Goal: Information Seeking & Learning: Learn about a topic

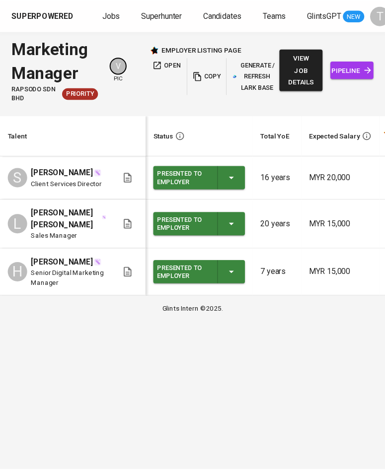
scroll to position [0, 463]
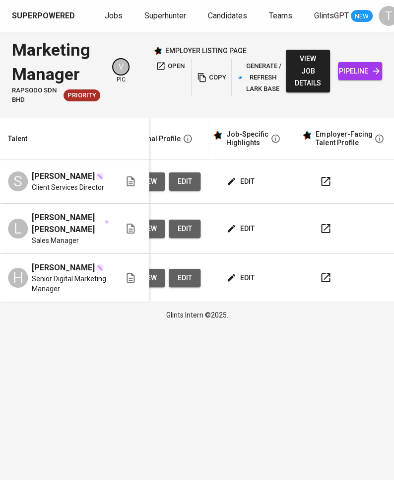
click at [346, 70] on span "pipeline" at bounding box center [360, 71] width 28 height 12
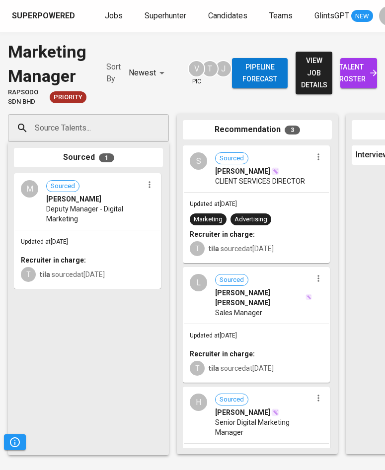
click at [356, 71] on span "talent roster" at bounding box center [358, 73] width 21 height 24
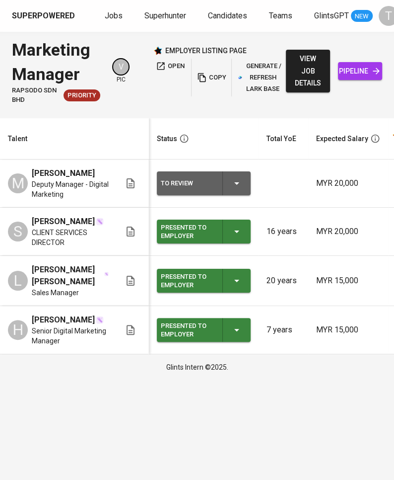
click at [210, 77] on span "copy" at bounding box center [211, 77] width 27 height 11
click at [110, 19] on span "Jobs" at bounding box center [114, 15] width 18 height 9
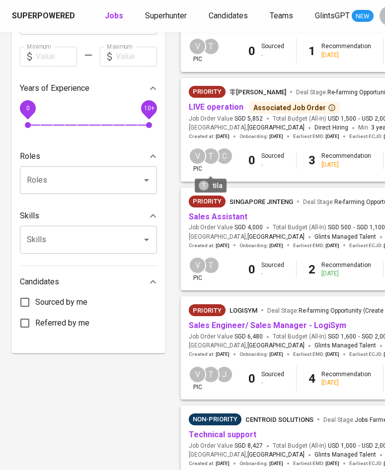
scroll to position [287, 0]
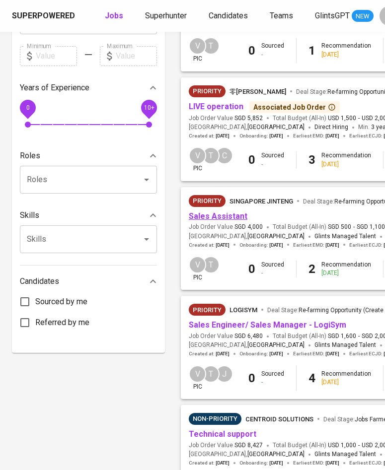
click at [207, 218] on link "Sales Assistant" at bounding box center [218, 216] width 59 height 9
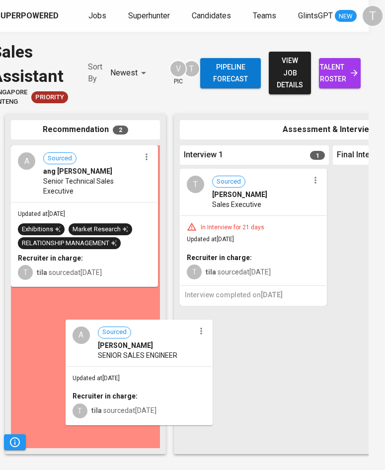
scroll to position [9, 16]
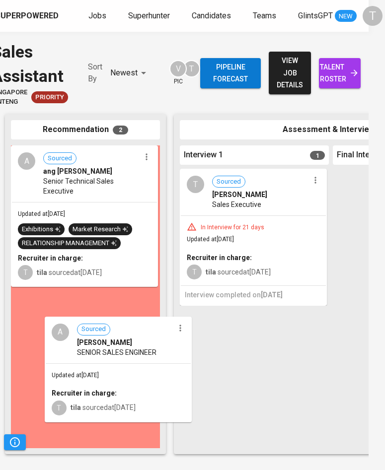
drag, startPoint x: 104, startPoint y: 333, endPoint x: 122, endPoint y: 357, distance: 29.5
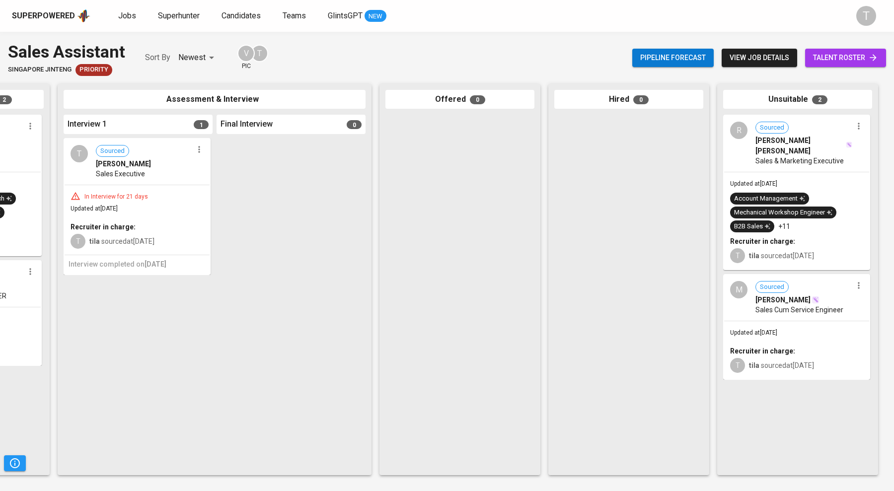
scroll to position [0, 287]
click at [394, 132] on button "button" at bounding box center [859, 126] width 13 height 13
click at [394, 155] on div at bounding box center [447, 245] width 894 height 491
click at [394, 142] on span "RYAN LEE JEN SHEEN" at bounding box center [800, 146] width 89 height 20
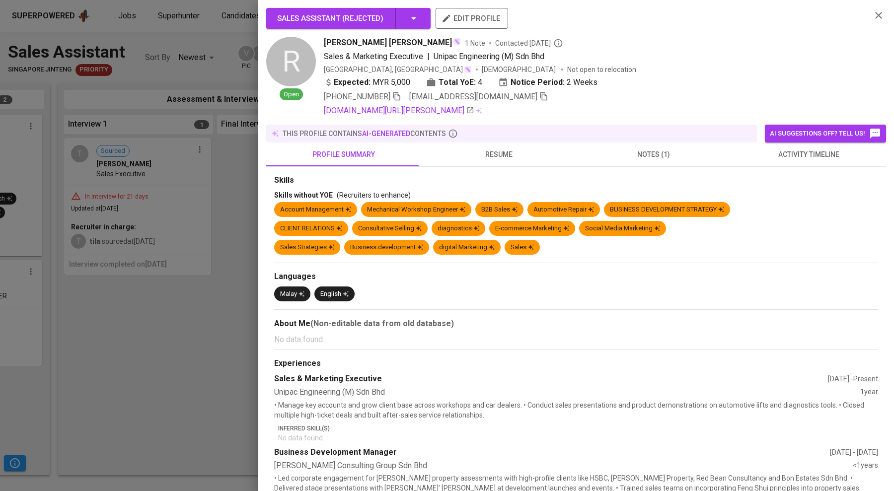
click at [394, 149] on span "resume" at bounding box center [498, 154] width 143 height 12
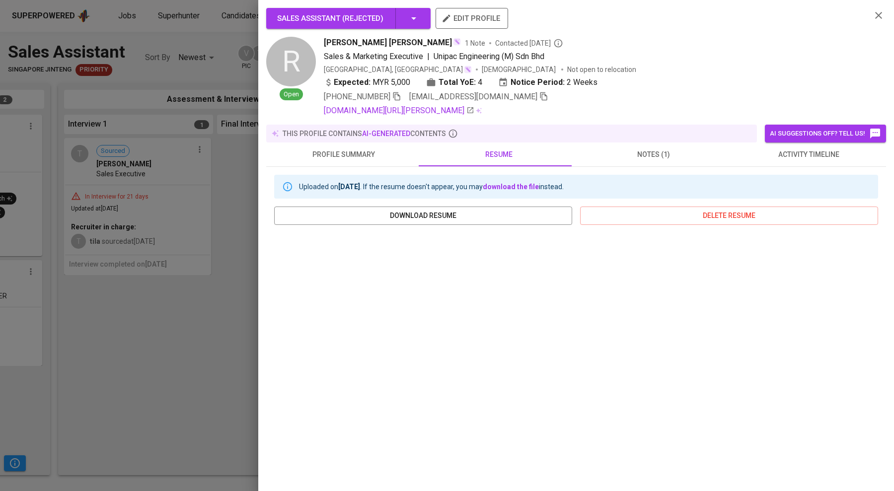
scroll to position [55, 0]
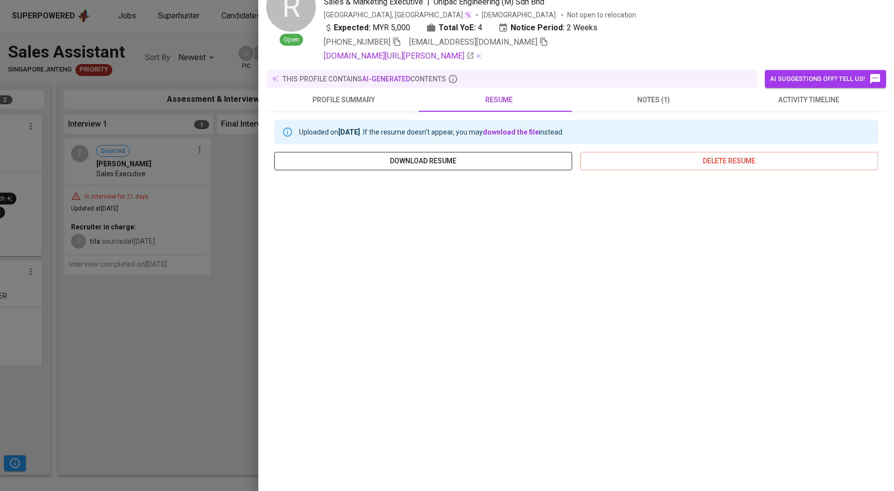
click at [394, 155] on span "download resume" at bounding box center [423, 161] width 282 height 12
drag, startPoint x: 159, startPoint y: 303, endPoint x: 374, endPoint y: 189, distance: 243.4
click at [159, 302] on div at bounding box center [447, 245] width 894 height 491
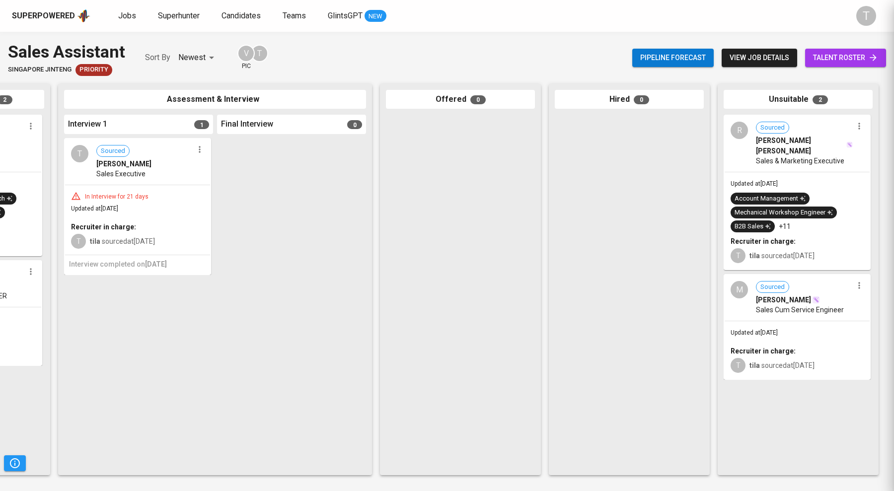
scroll to position [0, 0]
click at [394, 63] on span "talent roster" at bounding box center [845, 58] width 65 height 12
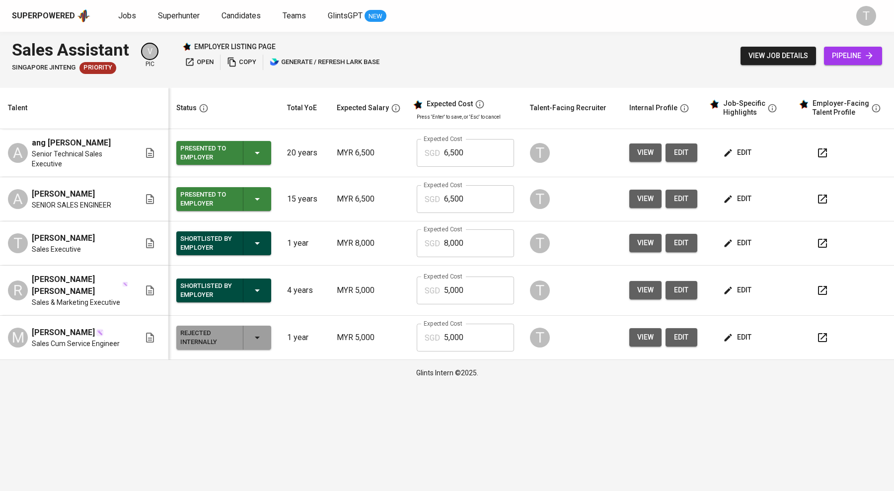
click at [394, 151] on span "edit" at bounding box center [738, 152] width 26 height 12
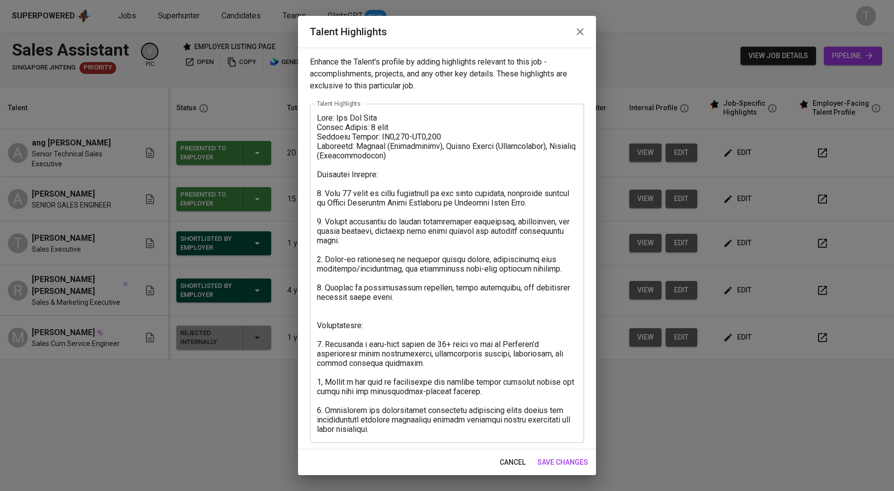
click at [316, 113] on div "x Talent Highlights" at bounding box center [447, 273] width 274 height 339
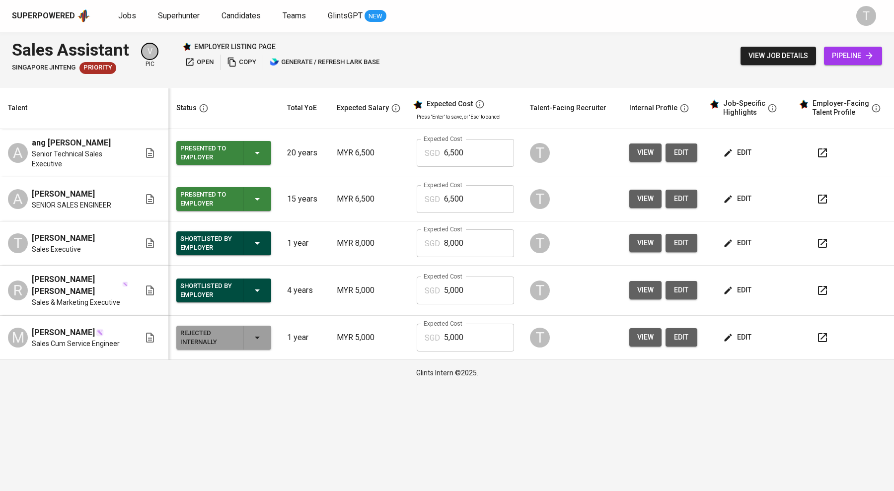
click at [394, 284] on span "edit" at bounding box center [738, 290] width 26 height 12
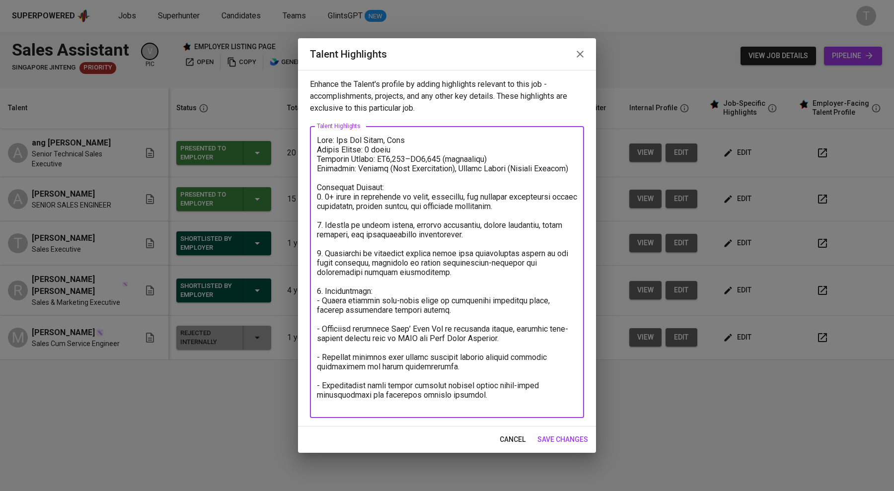
drag, startPoint x: 318, startPoint y: 137, endPoint x: 540, endPoint y: 406, distance: 349.1
click at [394, 406] on textarea at bounding box center [447, 273] width 260 height 274
drag, startPoint x: 118, startPoint y: 422, endPoint x: 180, endPoint y: 378, distance: 76.2
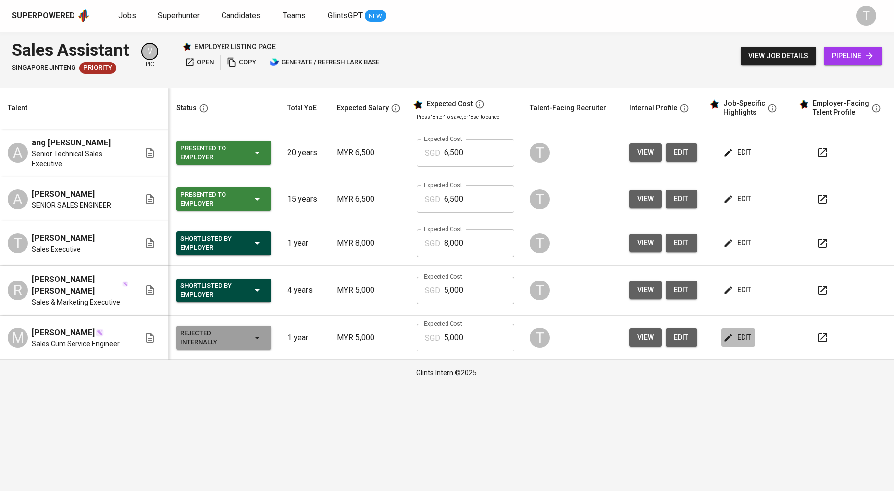
click at [394, 331] on span "edit" at bounding box center [738, 337] width 26 height 12
click at [394, 333] on button "button" at bounding box center [822, 338] width 24 height 24
click at [258, 336] on icon "button" at bounding box center [257, 338] width 12 height 12
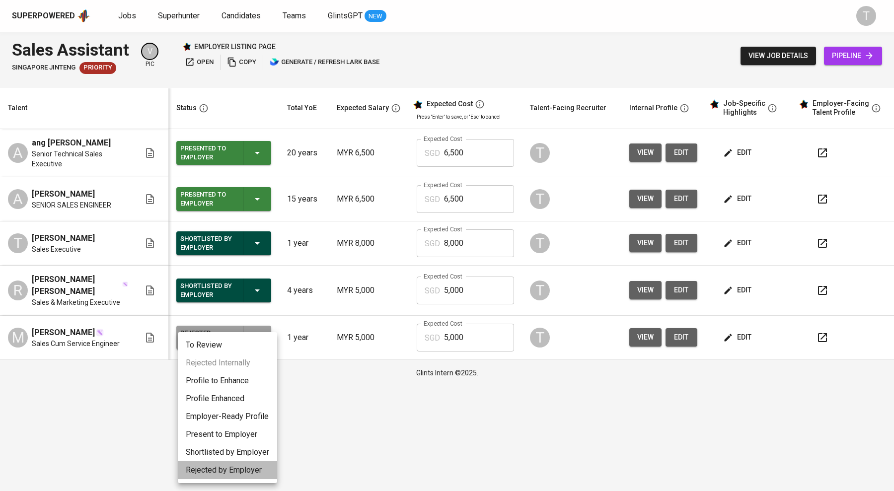
drag, startPoint x: 223, startPoint y: 463, endPoint x: 225, endPoint y: 457, distance: 5.7
click at [225, 461] on ul "To Review Rejected Internally Profile to Enhance Profile Enhanced Employer-Read…" at bounding box center [227, 407] width 99 height 151
click at [234, 468] on li "Rejected by Employer" at bounding box center [227, 470] width 99 height 18
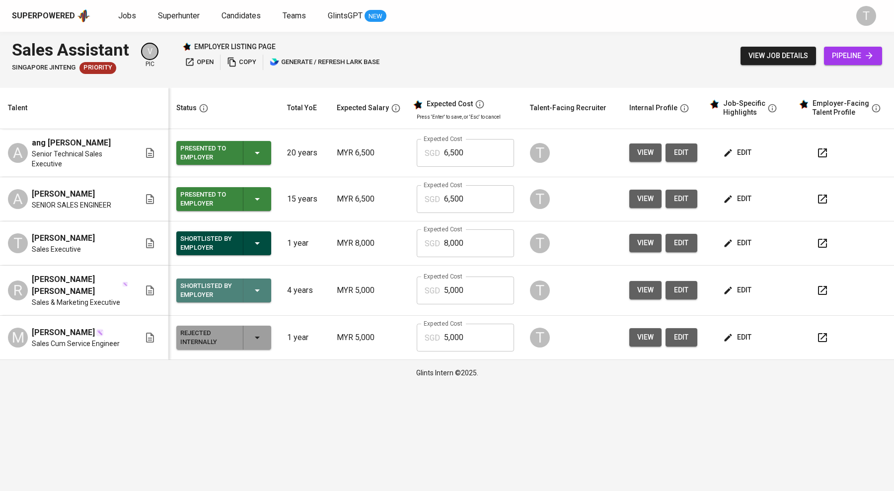
click at [252, 290] on div "Shortlisted by Employer" at bounding box center [223, 291] width 87 height 24
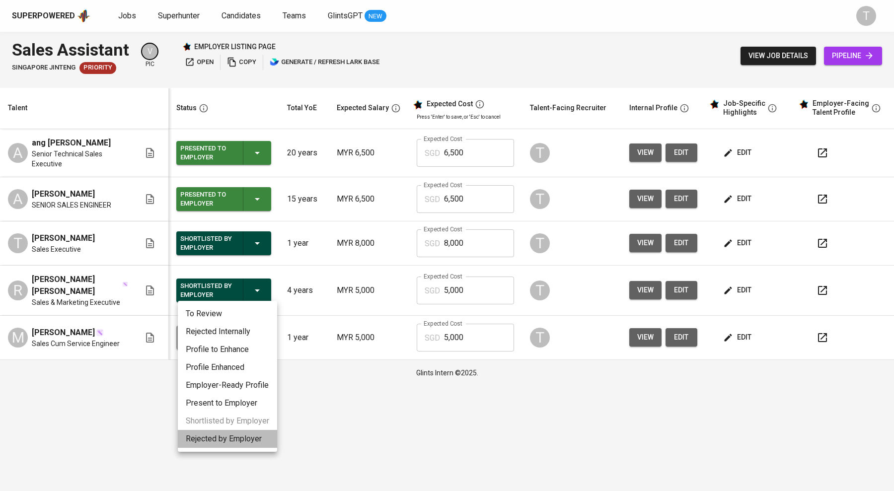
drag, startPoint x: 238, startPoint y: 440, endPoint x: 239, endPoint y: 435, distance: 5.1
click at [238, 440] on li "Rejected by Employer" at bounding box center [227, 439] width 99 height 18
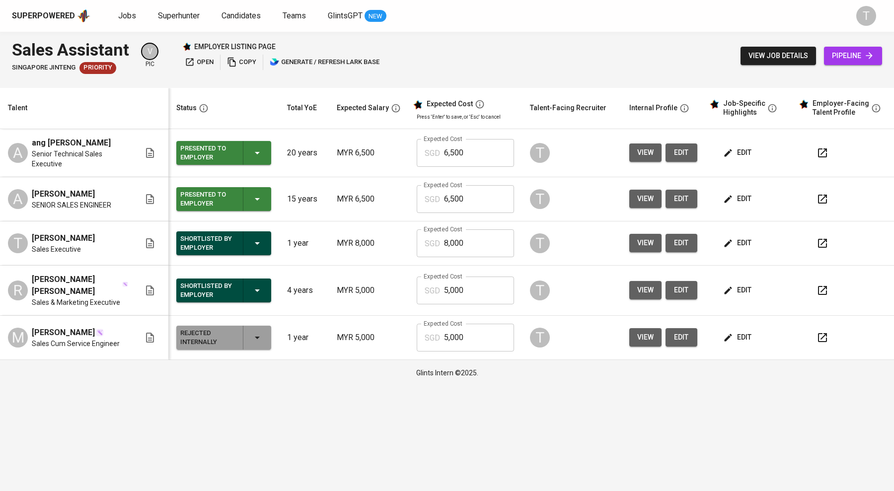
click at [260, 337] on icon "button" at bounding box center [257, 338] width 5 height 2
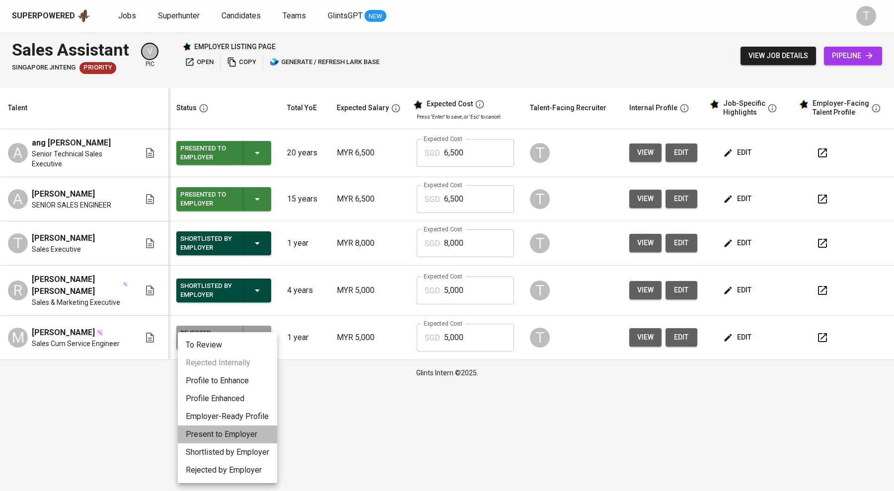
click at [239, 426] on li "Present to Employer" at bounding box center [227, 435] width 99 height 18
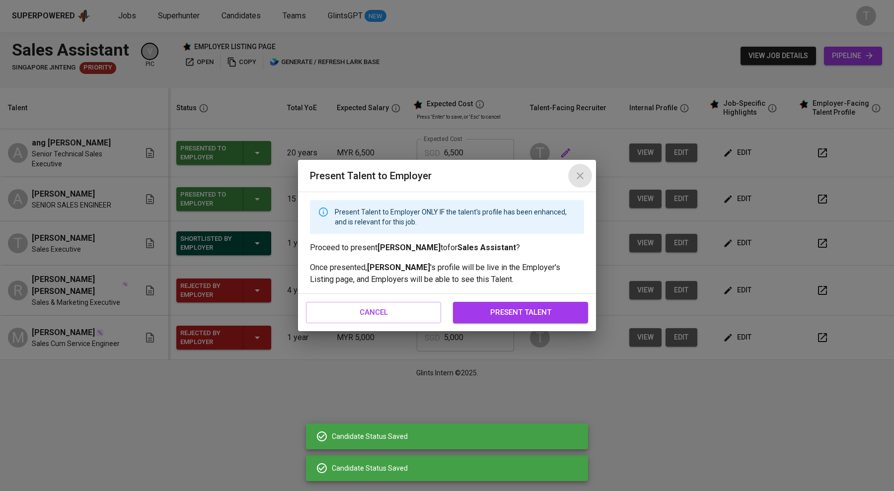
drag, startPoint x: 580, startPoint y: 167, endPoint x: 561, endPoint y: 157, distance: 21.3
click at [394, 170] on icon "close" at bounding box center [580, 176] width 12 height 12
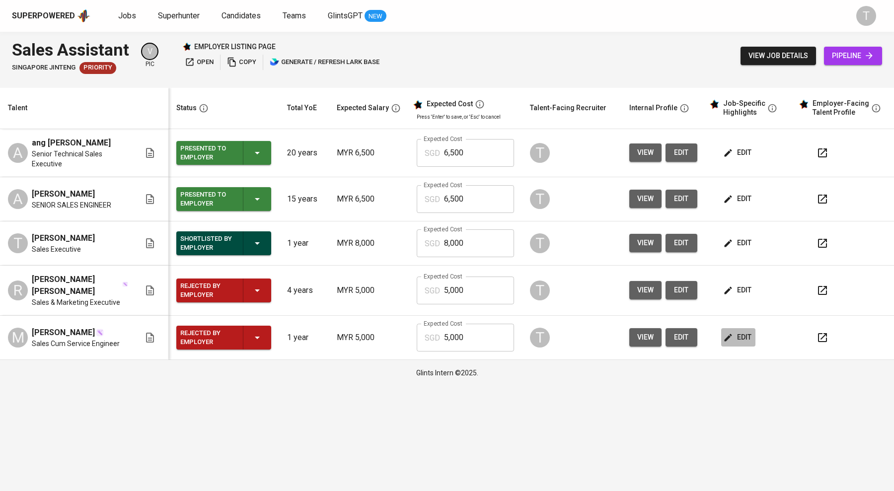
click at [394, 331] on span "edit" at bounding box center [738, 337] width 26 height 12
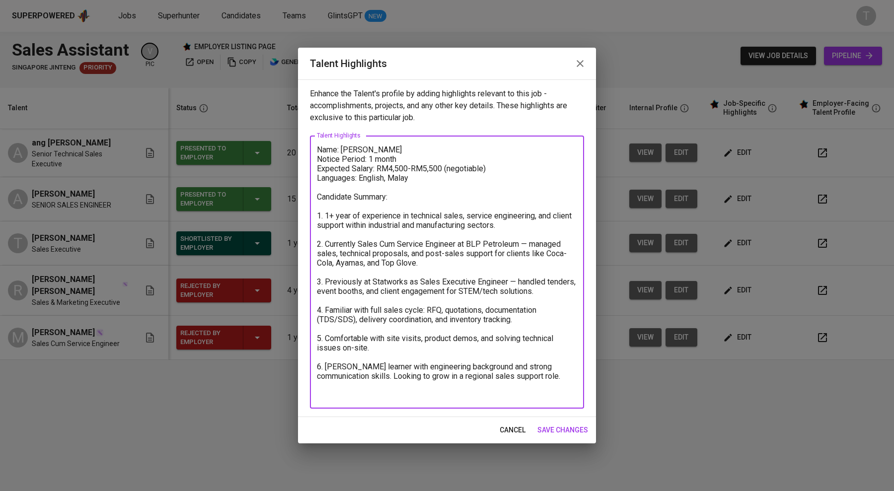
drag, startPoint x: 317, startPoint y: 149, endPoint x: 509, endPoint y: 225, distance: 206.4
click at [394, 225] on textarea "Name: Muhammad Haikal Bin Adenan Notice Period: 1 month Expected Salary: RM4,50…" at bounding box center [447, 272] width 260 height 255
click at [378, 221] on textarea "Name: Muhammad Haikal Bin Adenan Notice Period: 1 month Expected Salary: RM4,50…" at bounding box center [447, 272] width 260 height 255
click at [323, 157] on textarea "Name: Muhammad Haikal Bin Adenan Notice Period: 1 month Expected Salary: RM4,50…" at bounding box center [447, 272] width 260 height 255
drag, startPoint x: 316, startPoint y: 150, endPoint x: 439, endPoint y: 261, distance: 164.9
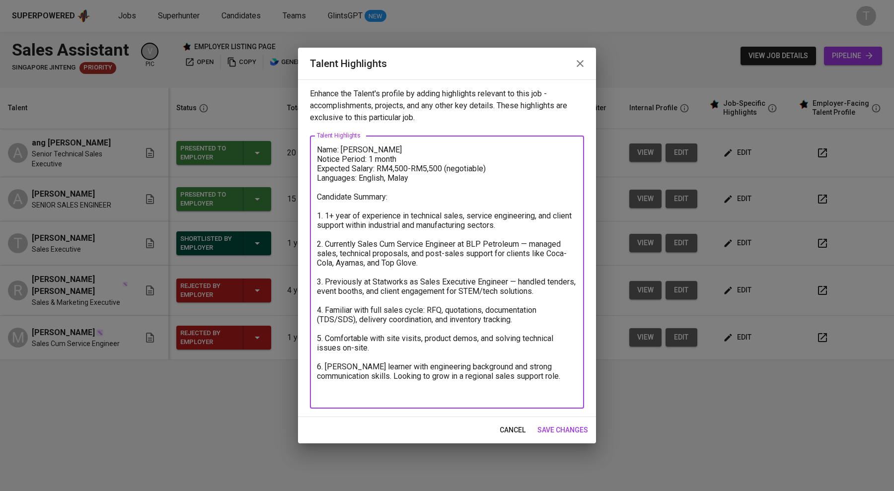
click at [394, 261] on textarea "Name: Muhammad Haikal Bin Adenan Notice Period: 1 month Expected Salary: RM4,50…" at bounding box center [447, 272] width 260 height 255
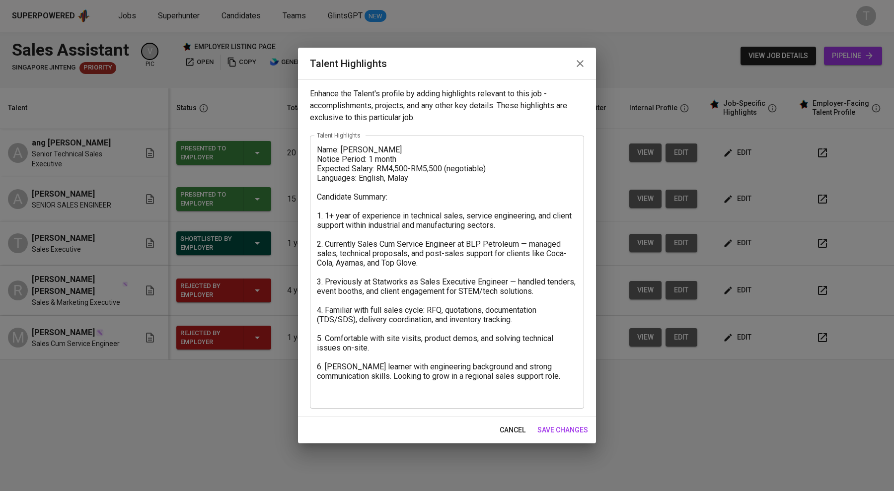
drag, startPoint x: 174, startPoint y: 385, endPoint x: 176, endPoint y: 373, distance: 12.1
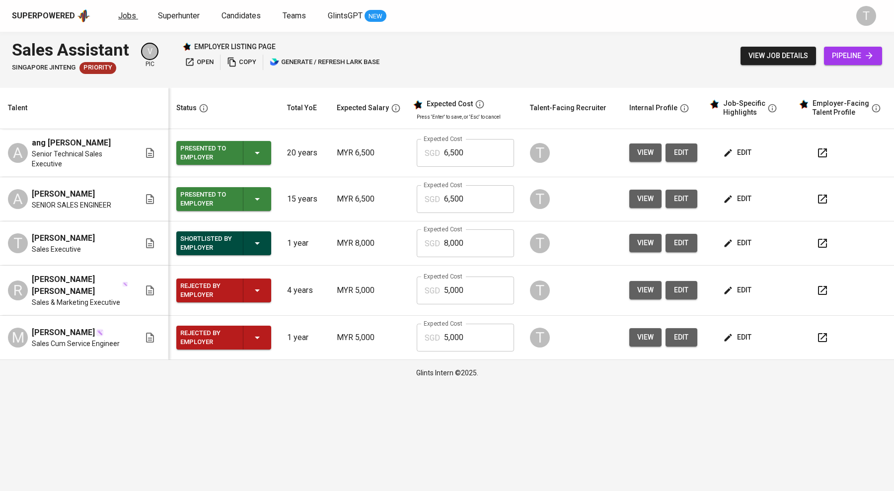
click at [130, 16] on span "Jobs" at bounding box center [127, 15] width 18 height 9
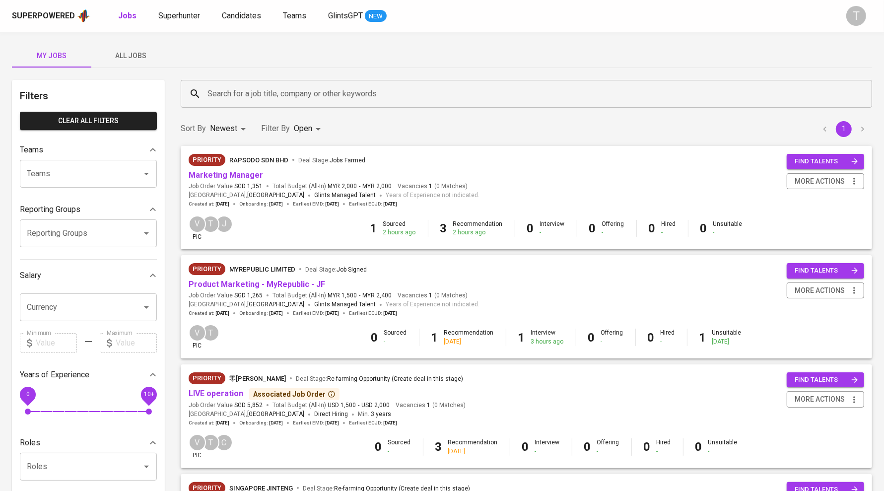
click at [246, 170] on span "Marketing Manager" at bounding box center [226, 175] width 74 height 11
click at [241, 171] on link "Marketing Manager" at bounding box center [226, 174] width 74 height 9
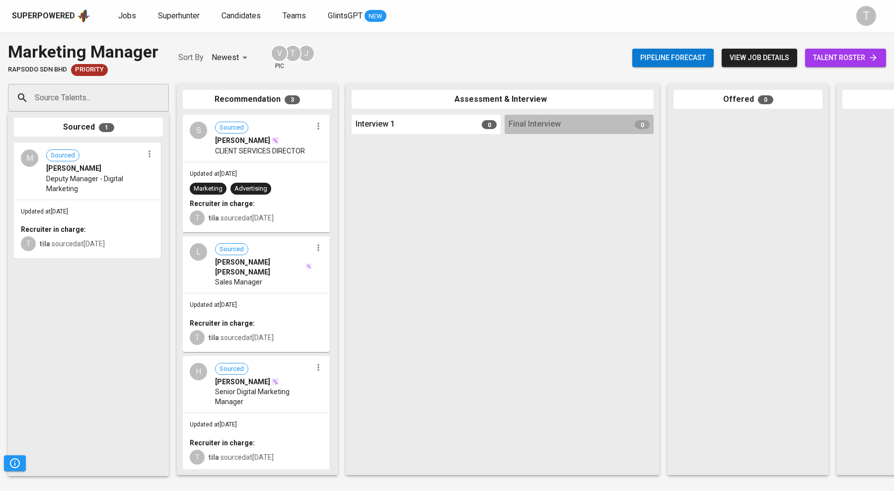
click at [232, 293] on div "Updated at Sep 10, 2025 Recruiter in charge: T tila sourced at Sep 10, 2025" at bounding box center [256, 322] width 145 height 58
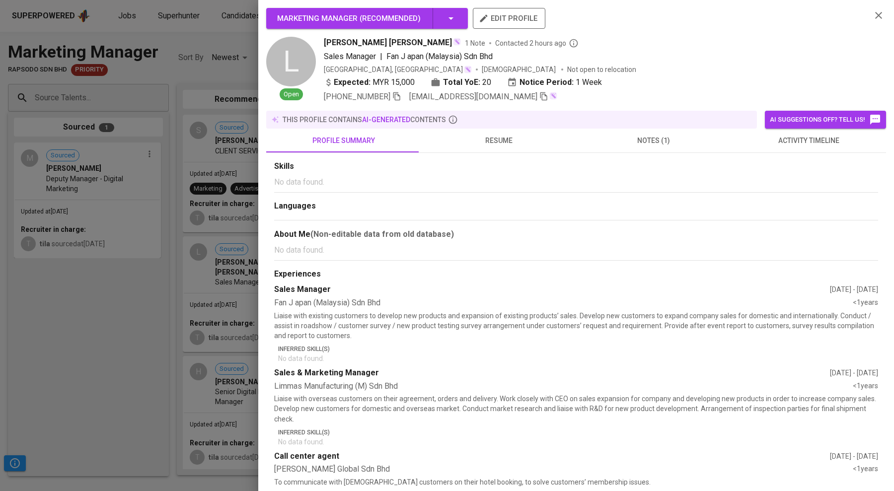
click at [394, 143] on span "resume" at bounding box center [498, 141] width 143 height 12
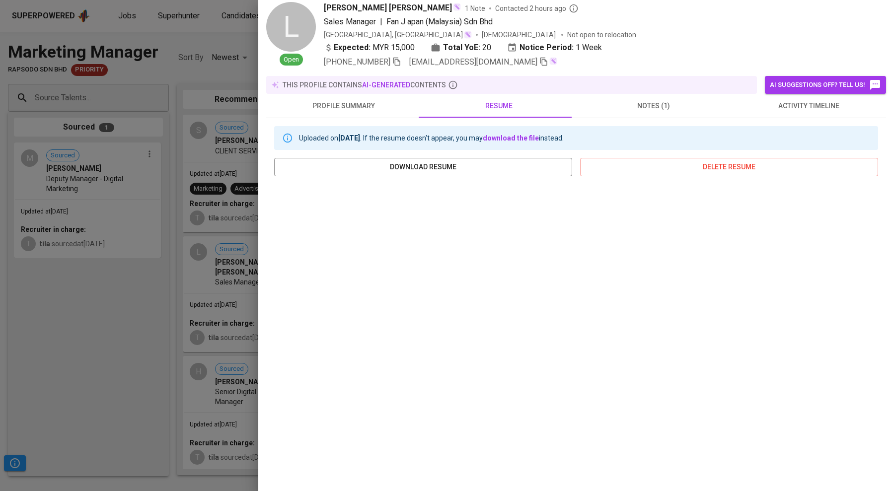
scroll to position [41, 0]
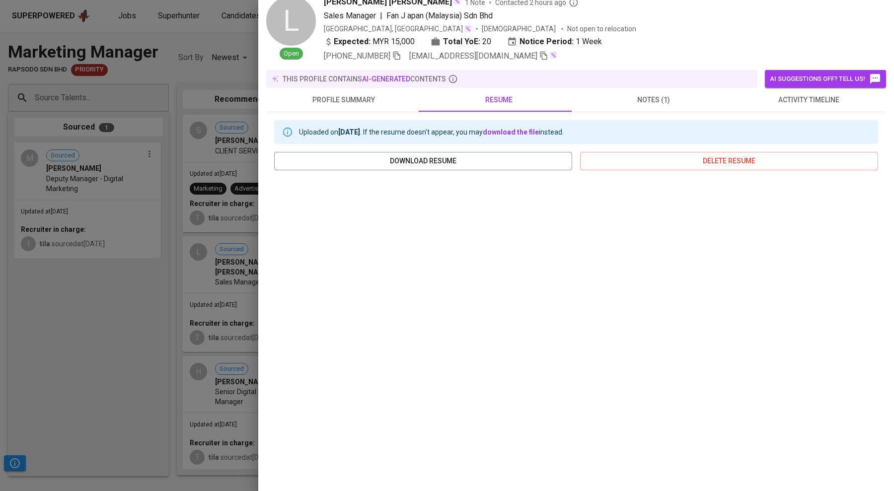
click at [96, 328] on div at bounding box center [447, 245] width 894 height 491
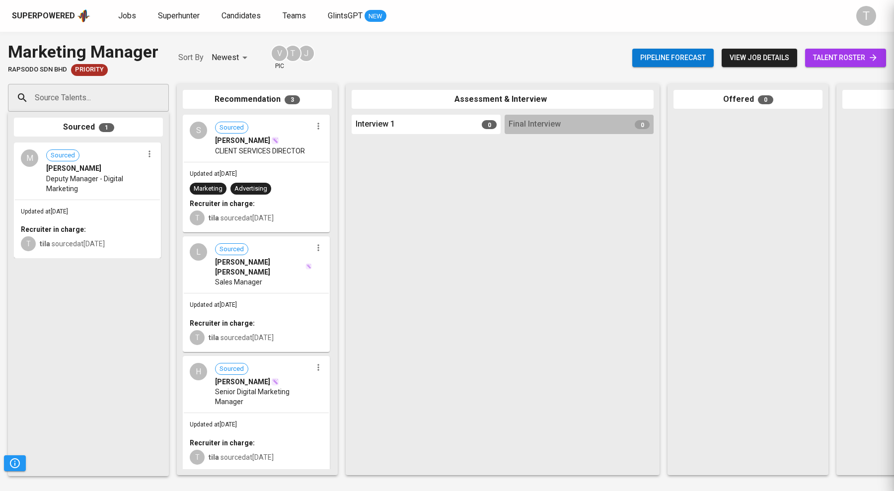
scroll to position [0, 0]
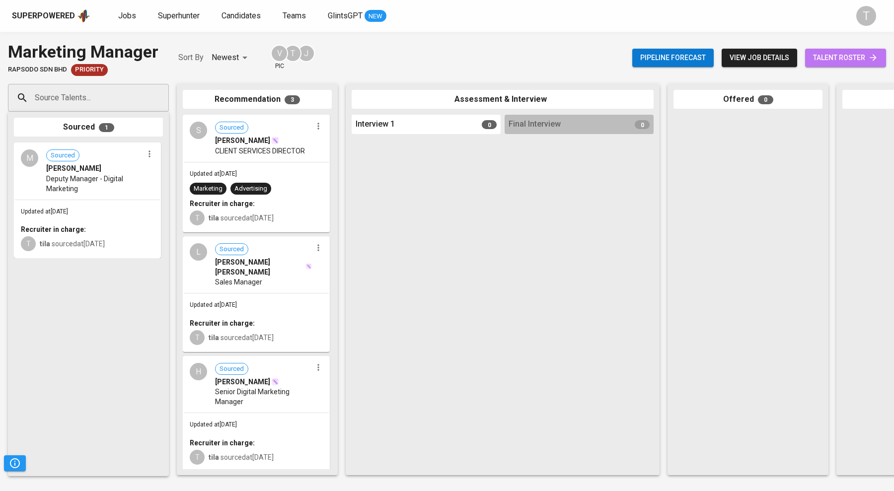
click at [394, 61] on span "talent roster" at bounding box center [845, 58] width 65 height 12
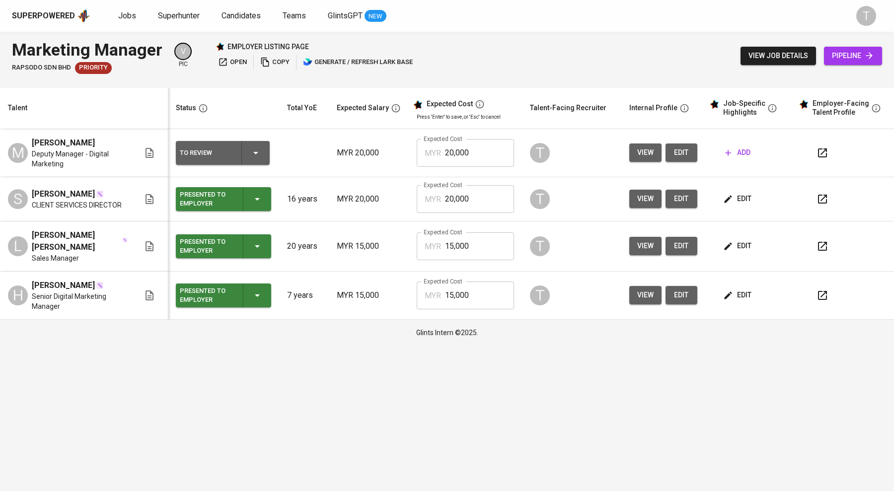
click at [394, 250] on icon "button" at bounding box center [727, 245] width 7 height 7
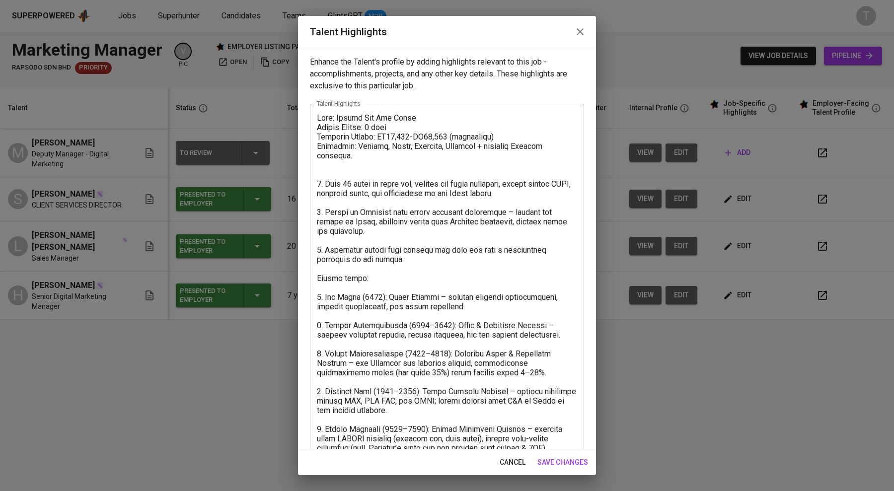
drag, startPoint x: 585, startPoint y: 228, endPoint x: 586, endPoint y: 234, distance: 6.0
click at [394, 235] on div "Enhance the Talent's profile by adding highlights relevant to this job - accomp…" at bounding box center [447, 249] width 298 height 402
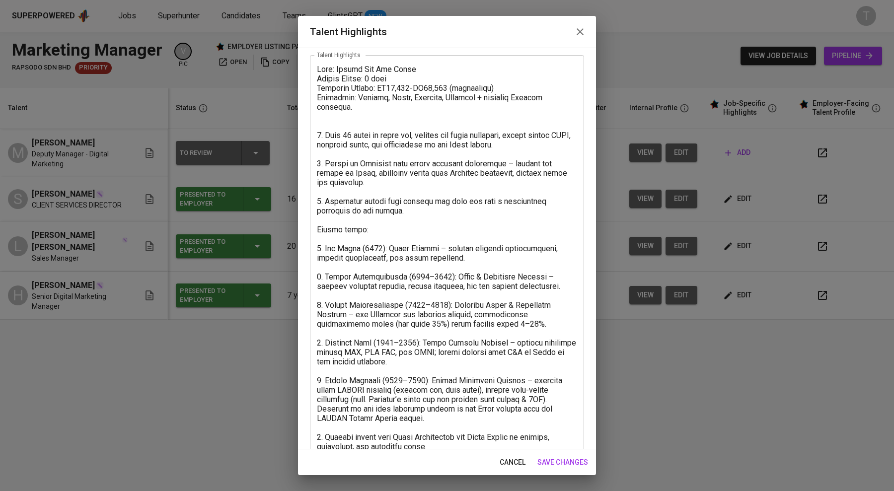
scroll to position [32, 0]
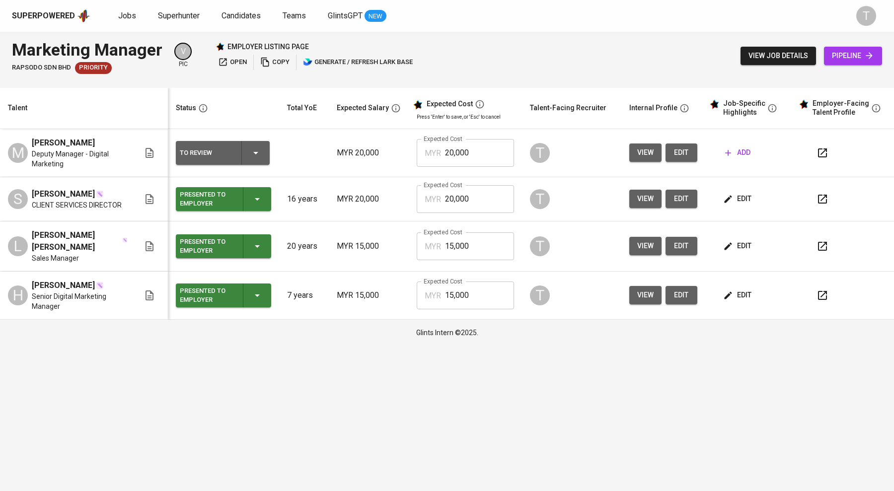
click at [394, 205] on icon "button" at bounding box center [822, 199] width 12 height 12
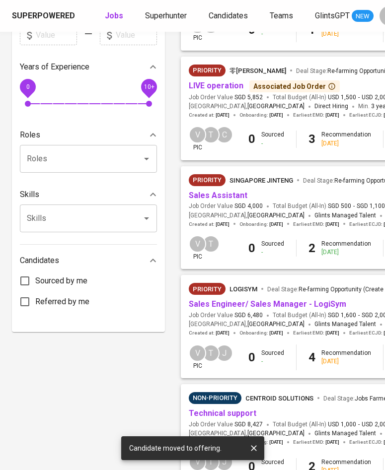
scroll to position [309, 0]
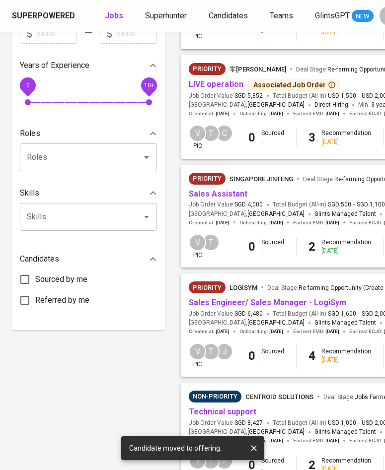
click at [229, 304] on link "Sales Engineer/ Sales Manager - LogiSym" at bounding box center [267, 302] width 157 height 9
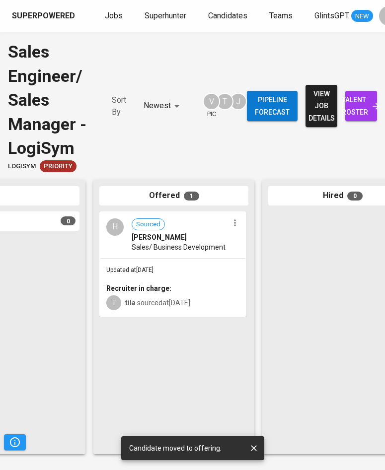
scroll to position [0, 574]
click at [184, 242] on span "Sales/ Business Development" at bounding box center [178, 247] width 94 height 10
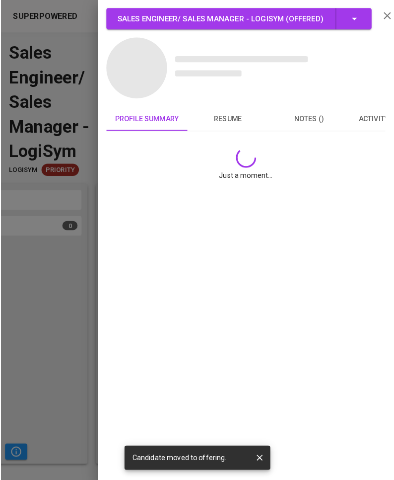
scroll to position [0, 0]
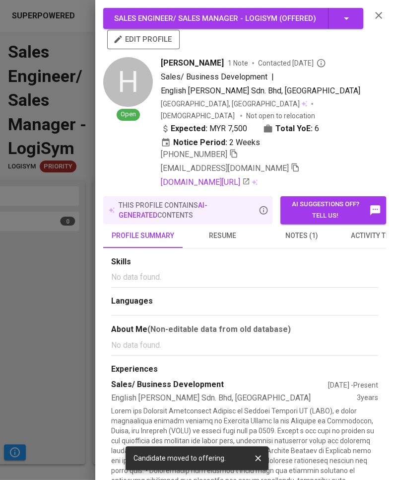
click at [307, 229] on span "notes (1)" at bounding box center [302, 235] width 68 height 12
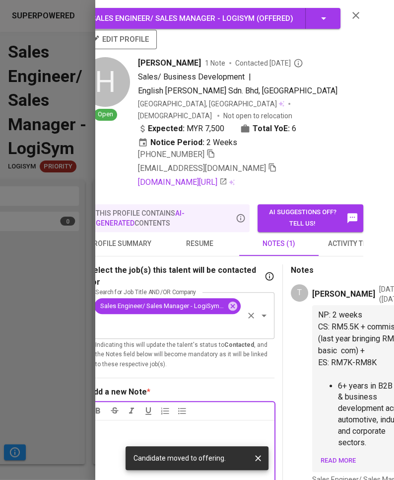
scroll to position [0, 22]
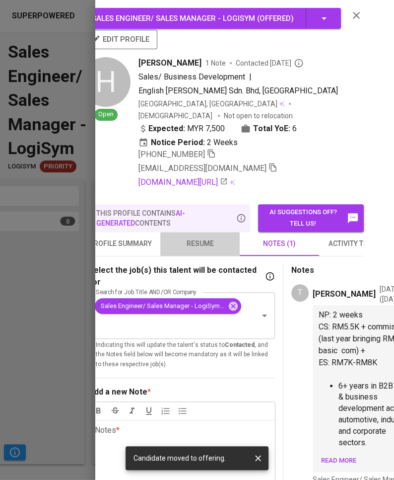
click at [204, 237] on span "resume" at bounding box center [200, 243] width 68 height 12
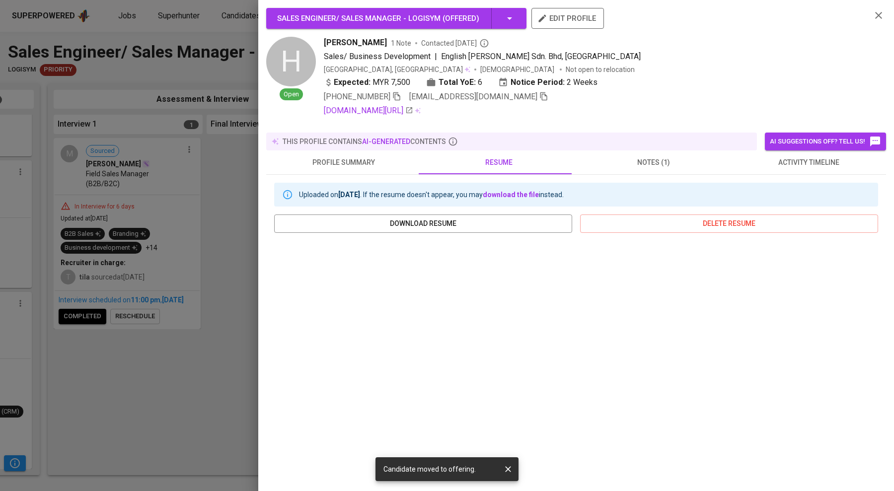
scroll to position [0, 297]
drag, startPoint x: 142, startPoint y: 206, endPoint x: 143, endPoint y: 98, distance: 108.2
click at [143, 199] on div at bounding box center [447, 245] width 894 height 491
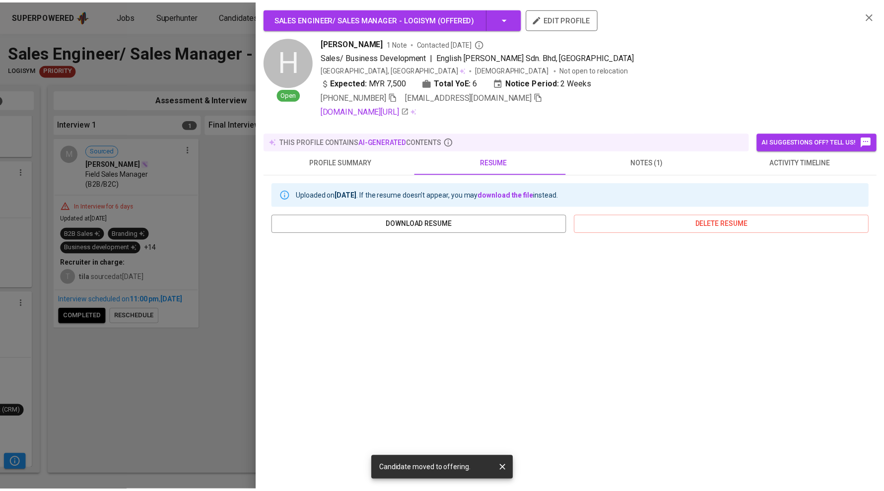
scroll to position [0, 288]
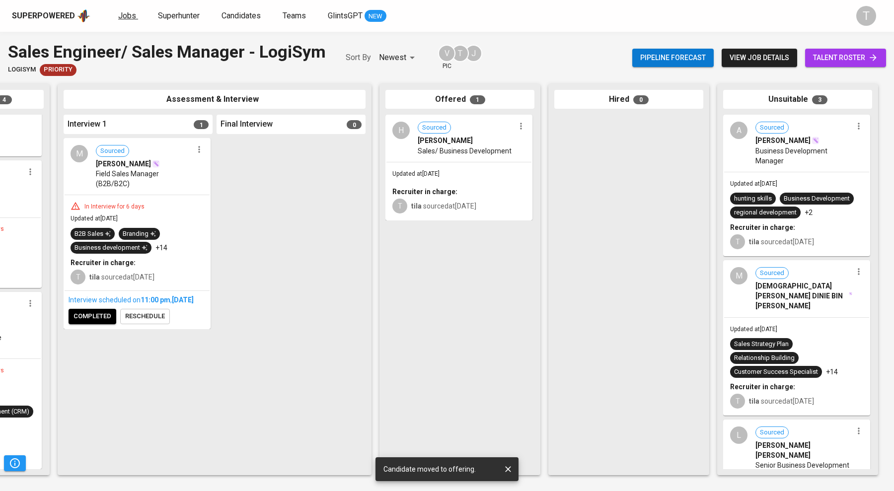
click at [121, 11] on span "Jobs" at bounding box center [127, 15] width 18 height 9
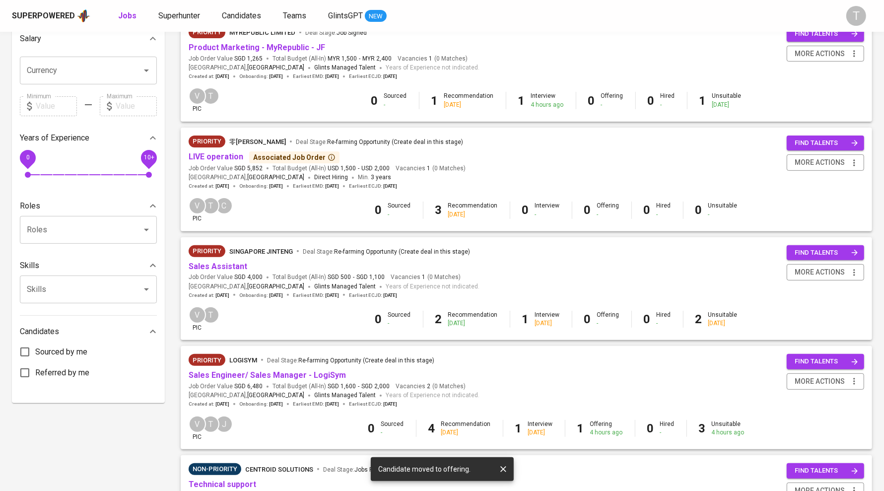
scroll to position [231, 0]
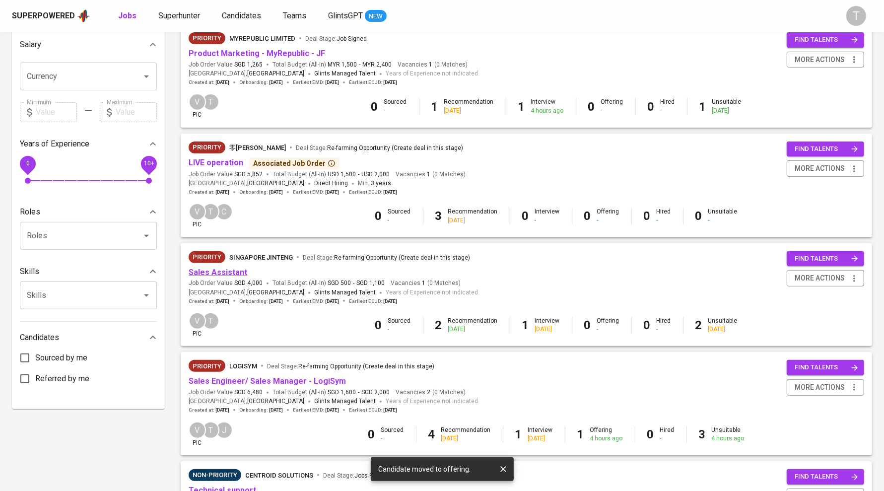
click at [207, 273] on link "Sales Assistant" at bounding box center [218, 272] width 59 height 9
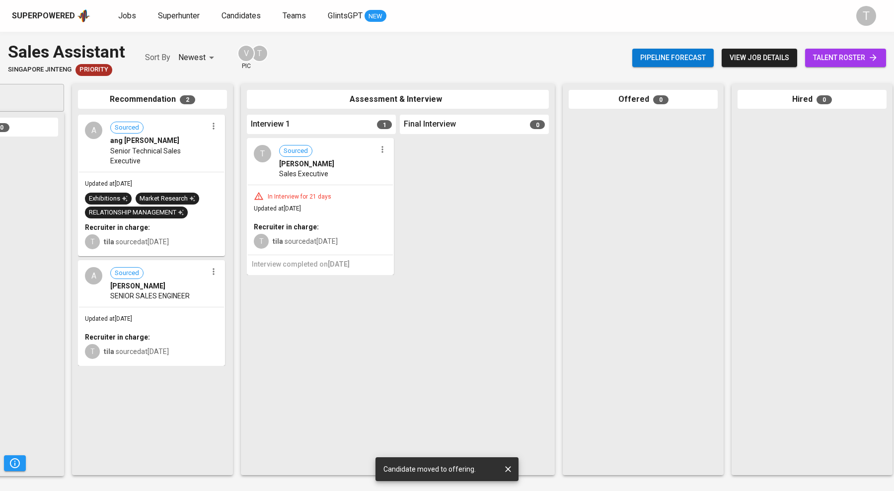
scroll to position [0, 103]
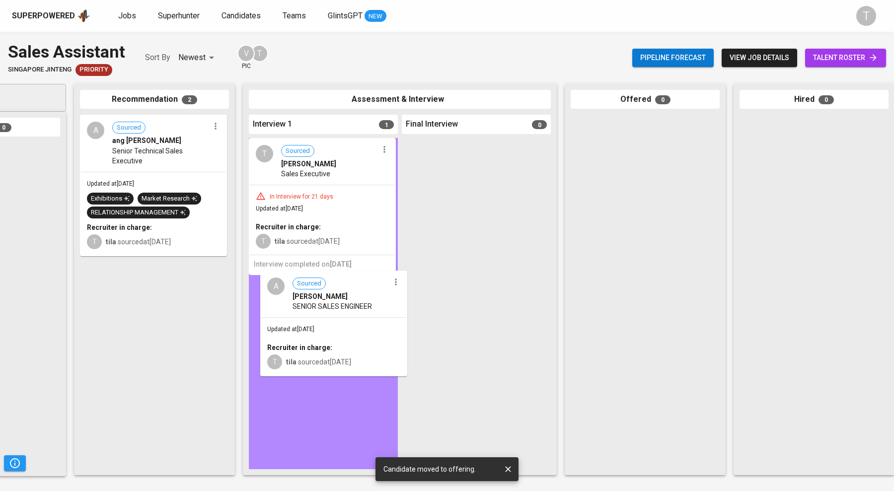
drag, startPoint x: 126, startPoint y: 307, endPoint x: 311, endPoint y: 318, distance: 186.0
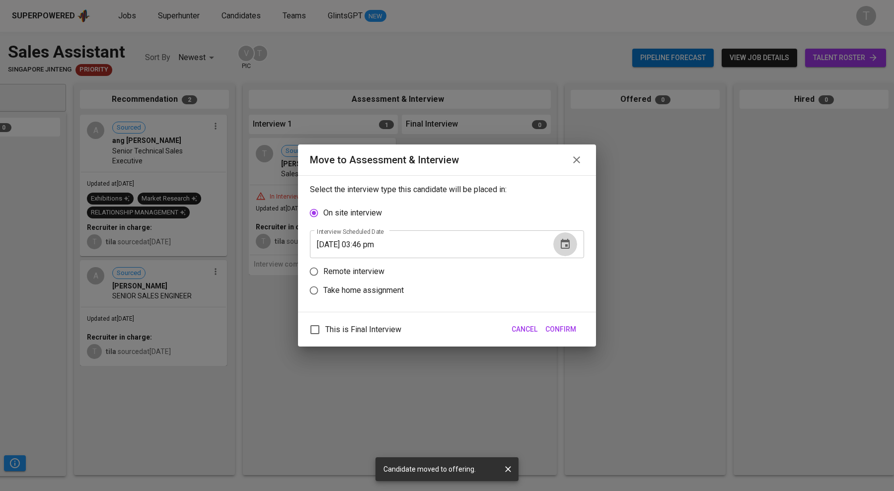
click at [394, 244] on icon "button" at bounding box center [565, 244] width 9 height 10
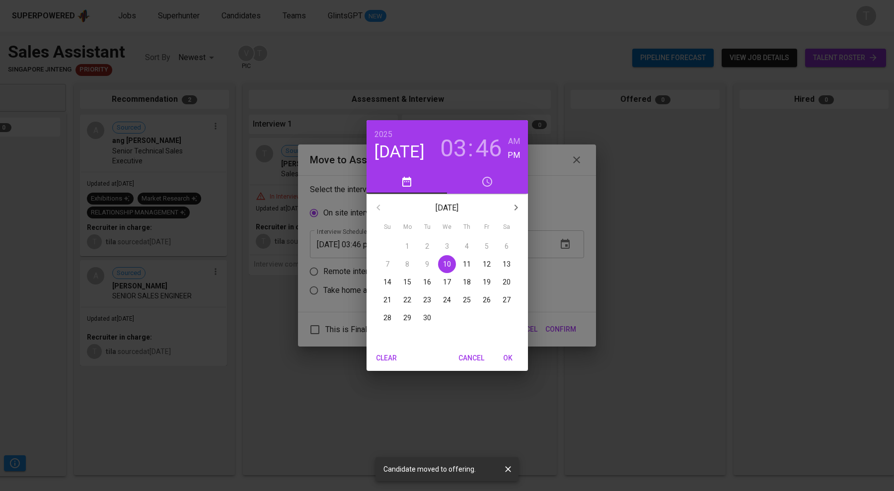
click at [394, 279] on p "15" at bounding box center [407, 282] width 8 height 10
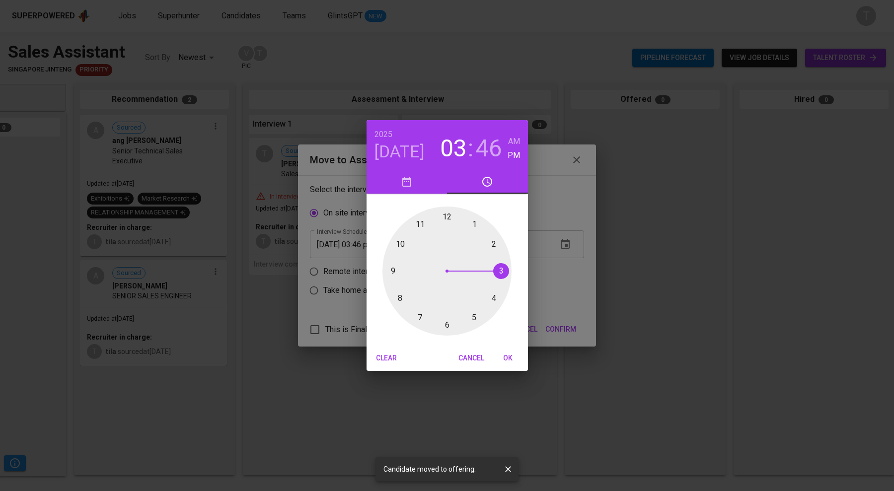
click at [394, 241] on div at bounding box center [446, 271] width 129 height 129
click at [394, 218] on div at bounding box center [446, 271] width 129 height 129
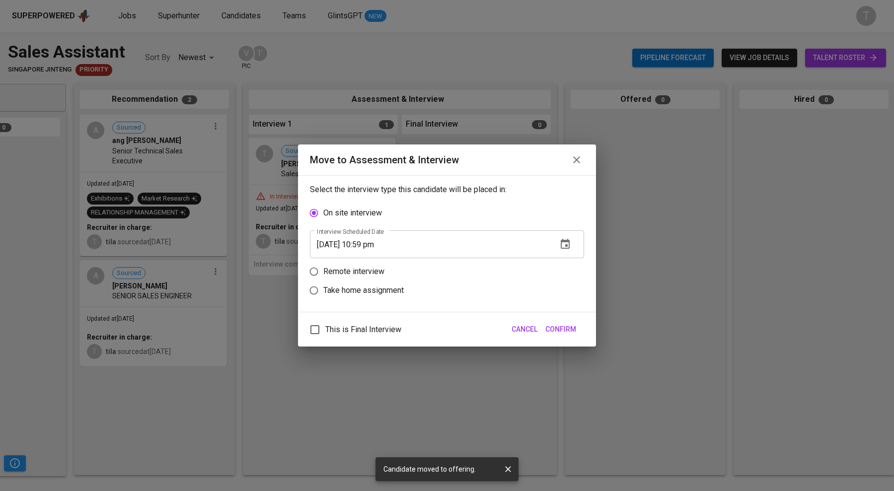
click at [394, 245] on icon "button" at bounding box center [565, 244] width 9 height 10
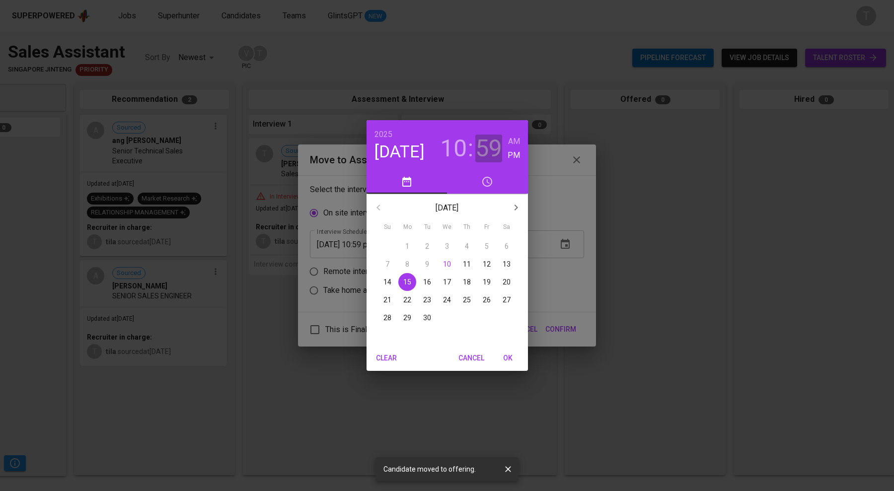
click at [394, 144] on h3 "59" at bounding box center [488, 149] width 27 height 28
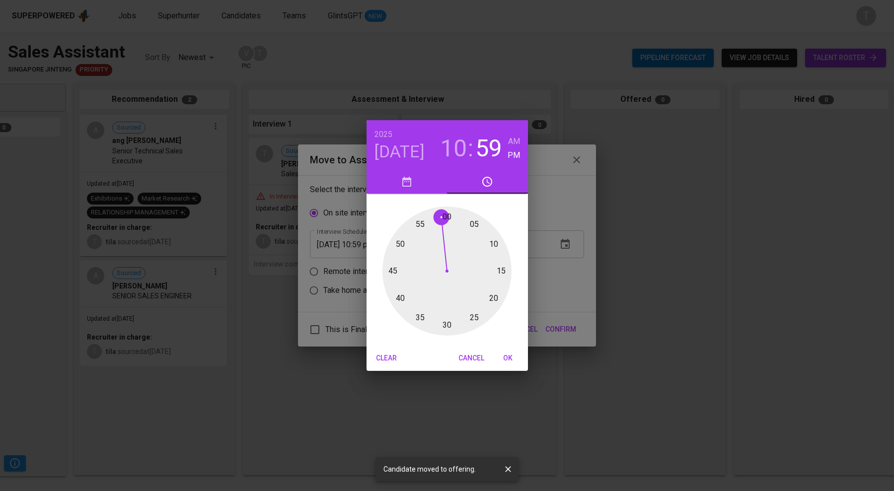
drag, startPoint x: 506, startPoint y: 137, endPoint x: 509, endPoint y: 141, distance: 5.4
click at [394, 137] on div "10 : 59" at bounding box center [471, 145] width 73 height 35
click at [394, 140] on h6 "AM" at bounding box center [514, 142] width 12 height 14
click at [394, 216] on div at bounding box center [446, 271] width 129 height 129
type input "09/15/2025 10:00 am"
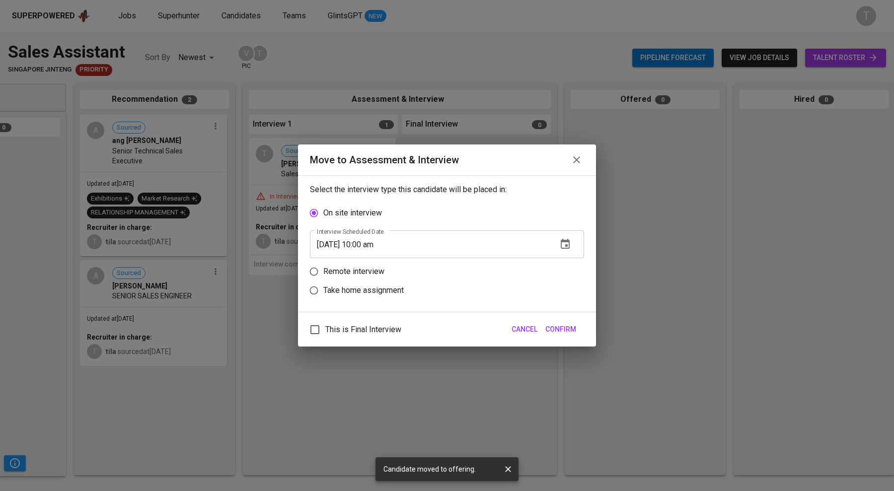
drag, startPoint x: 360, startPoint y: 271, endPoint x: 464, endPoint y: 311, distance: 111.3
click at [362, 271] on p "Remote interview" at bounding box center [353, 272] width 61 height 12
click at [323, 271] on input "Remote interview" at bounding box center [313, 271] width 19 height 19
radio input "true"
click at [394, 325] on span "Confirm" at bounding box center [560, 329] width 31 height 12
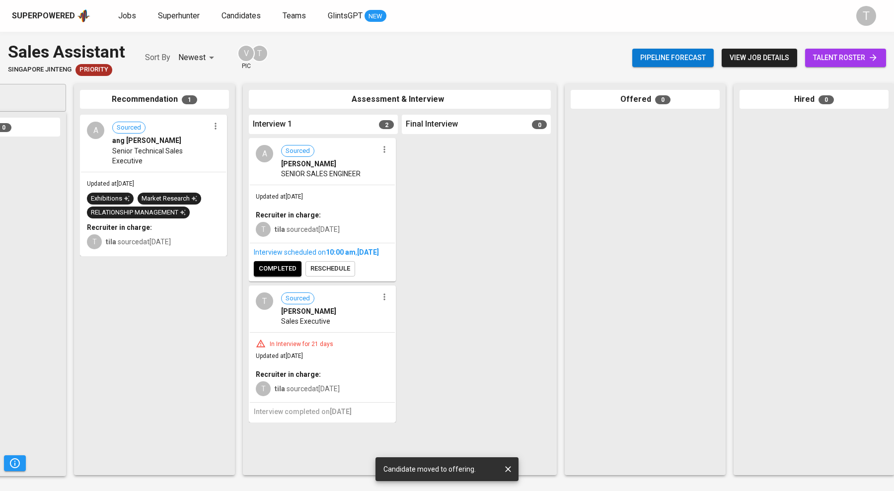
click at [288, 179] on div "A Sourced Addison Ng SENIOR SALES ENGINEER" at bounding box center [322, 162] width 145 height 46
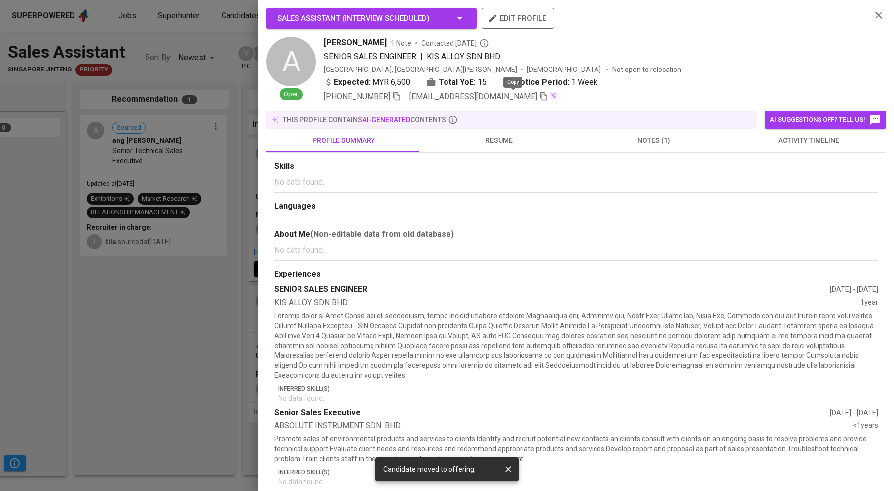
click at [394, 96] on icon "button" at bounding box center [543, 96] width 9 height 9
drag, startPoint x: 173, startPoint y: 333, endPoint x: 172, endPoint y: 328, distance: 5.1
click at [173, 331] on div at bounding box center [447, 245] width 894 height 491
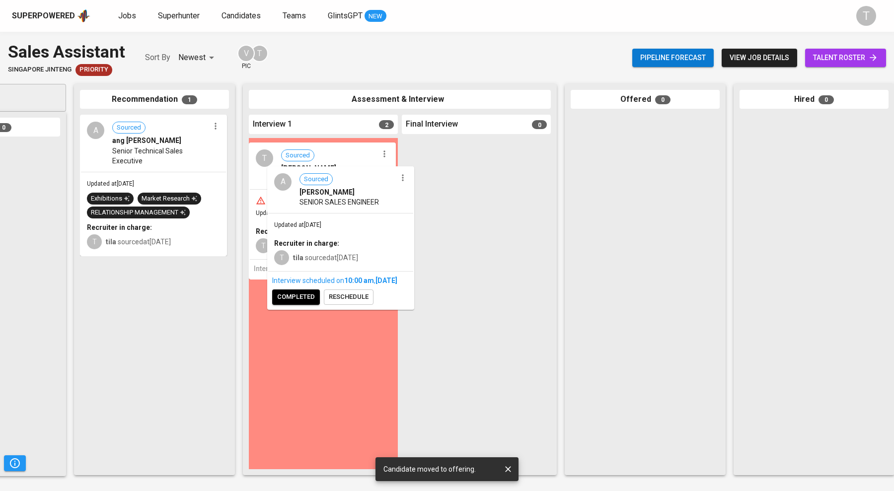
drag, startPoint x: 353, startPoint y: 190, endPoint x: 370, endPoint y: 219, distance: 33.9
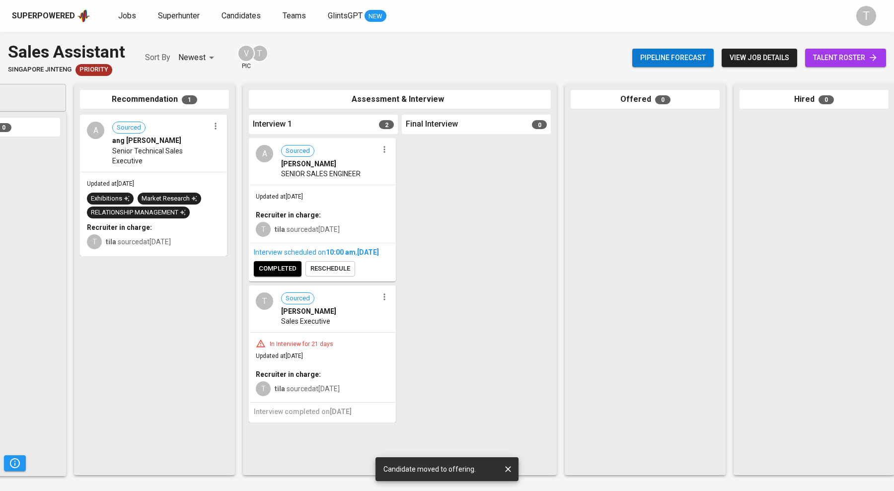
click at [335, 326] on div "Sales Executive" at bounding box center [329, 321] width 97 height 10
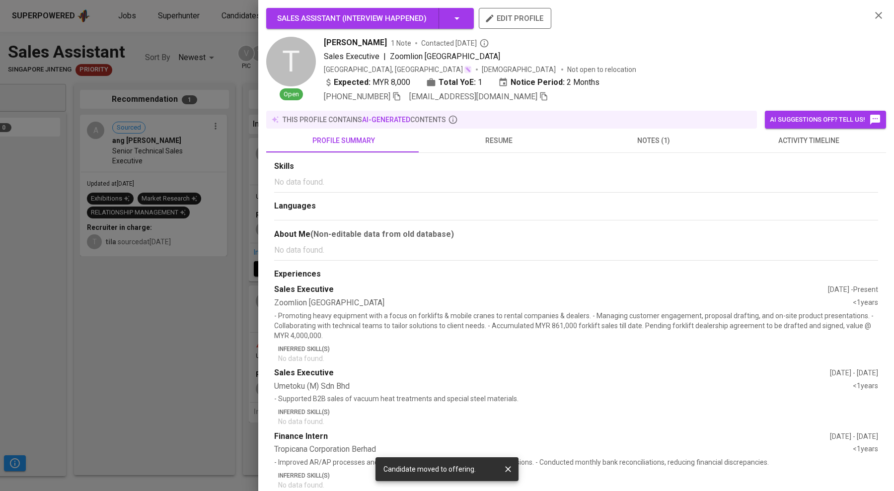
drag, startPoint x: 171, startPoint y: 335, endPoint x: 171, endPoint y: 321, distance: 14.4
click at [171, 330] on div at bounding box center [447, 245] width 894 height 491
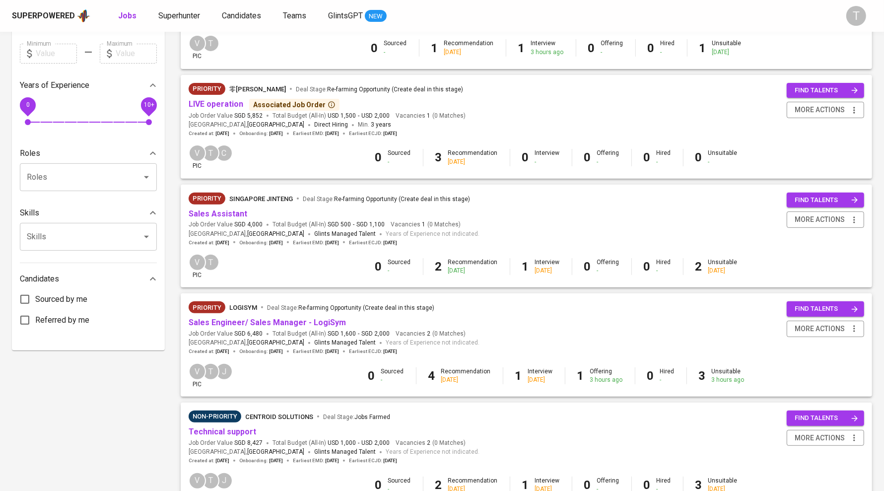
scroll to position [303, 0]
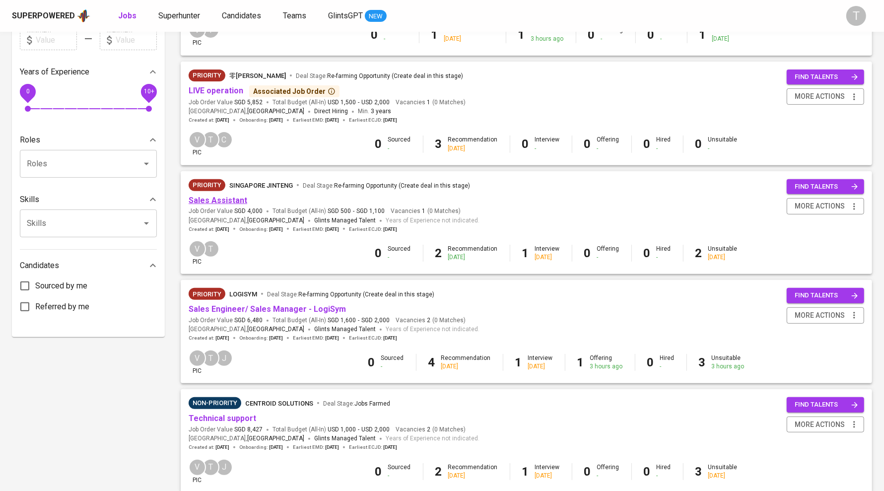
click at [210, 199] on link "Sales Assistant" at bounding box center [218, 200] width 59 height 9
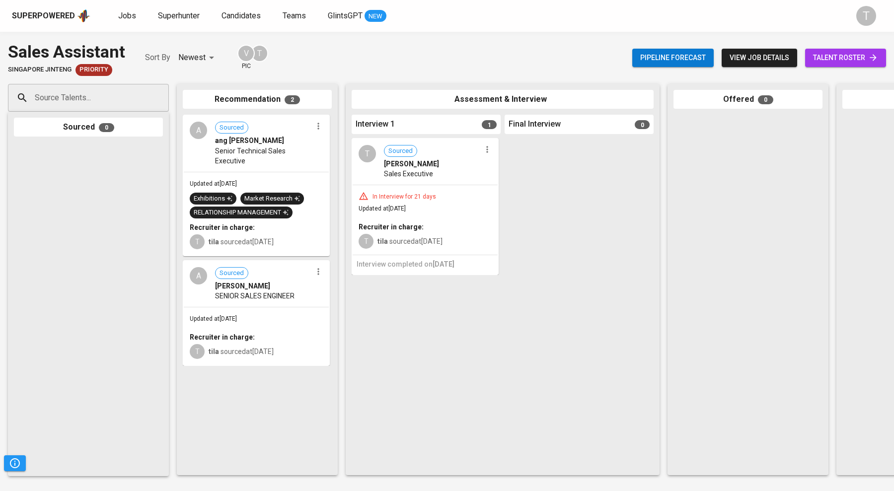
scroll to position [0, 288]
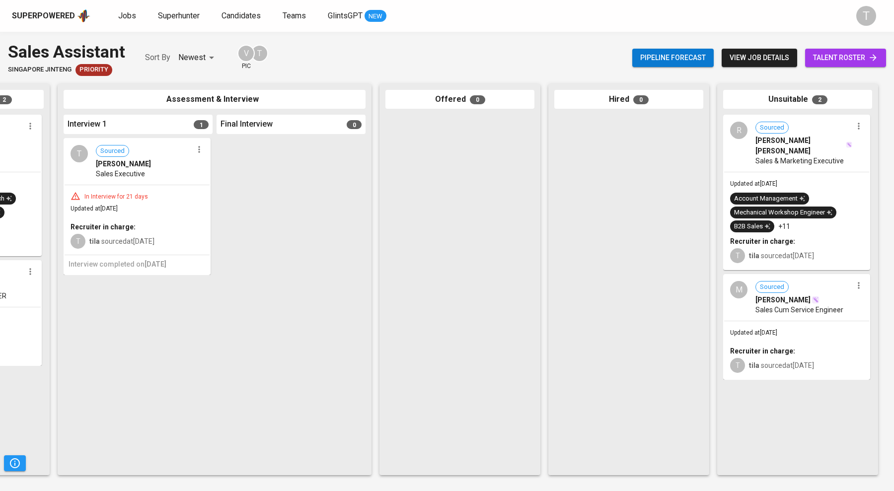
click at [787, 302] on span "MUHAMMAD HAIKAL BIN ADENAN" at bounding box center [782, 300] width 55 height 10
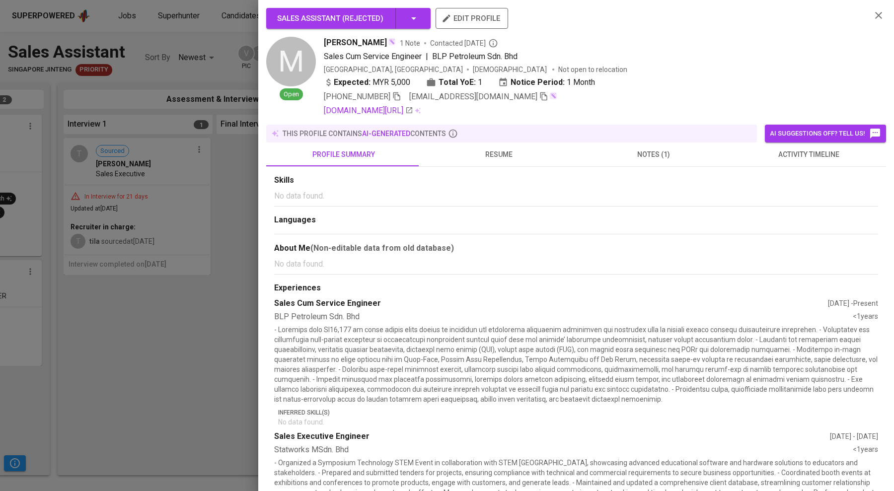
click at [480, 151] on span "resume" at bounding box center [498, 154] width 143 height 12
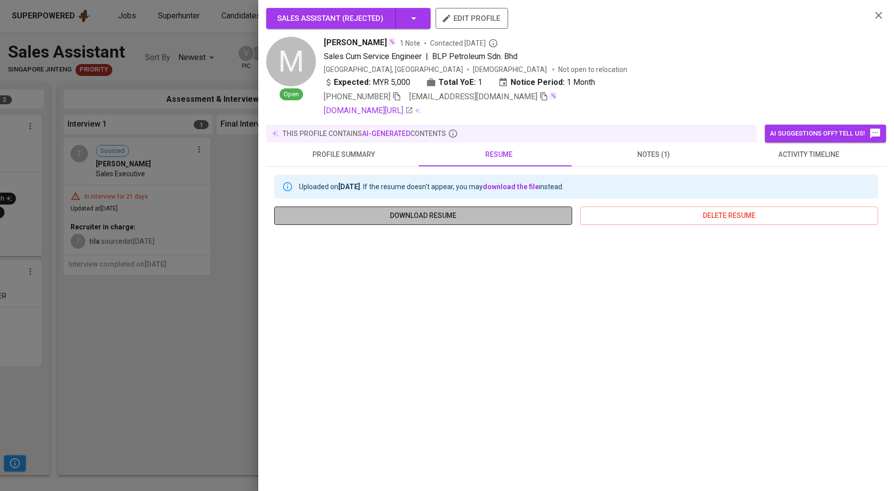
click at [506, 214] on span "download resume" at bounding box center [423, 216] width 282 height 12
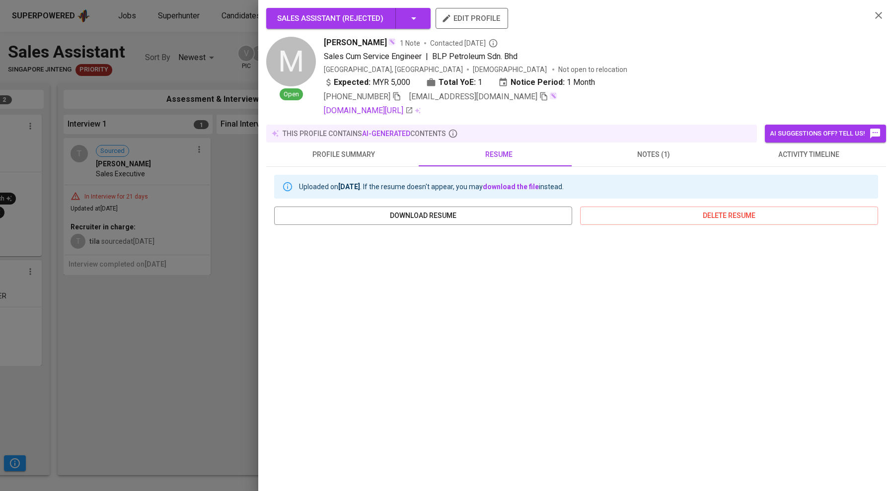
click at [789, 73] on div "Malaysia, Kuala Lumpur Male Not open to relocation" at bounding box center [593, 70] width 539 height 10
drag, startPoint x: 100, startPoint y: 382, endPoint x: 219, endPoint y: 227, distance: 195.1
click at [102, 380] on div at bounding box center [447, 245] width 894 height 491
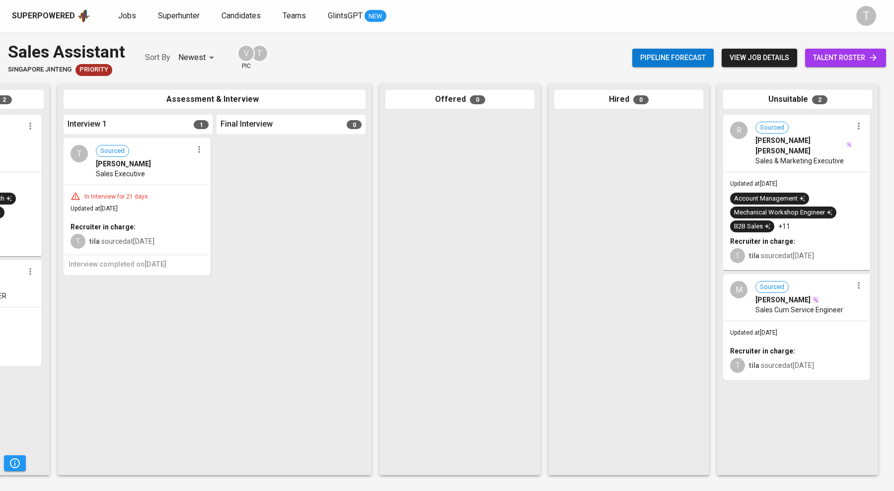
drag, startPoint x: 181, startPoint y: 471, endPoint x: 242, endPoint y: 484, distance: 62.4
click at [75, 466] on div "Source Talents... Source Talents... Sourced 0 Recommendation 2 A Sourced ang we…" at bounding box center [303, 279] width 1182 height 407
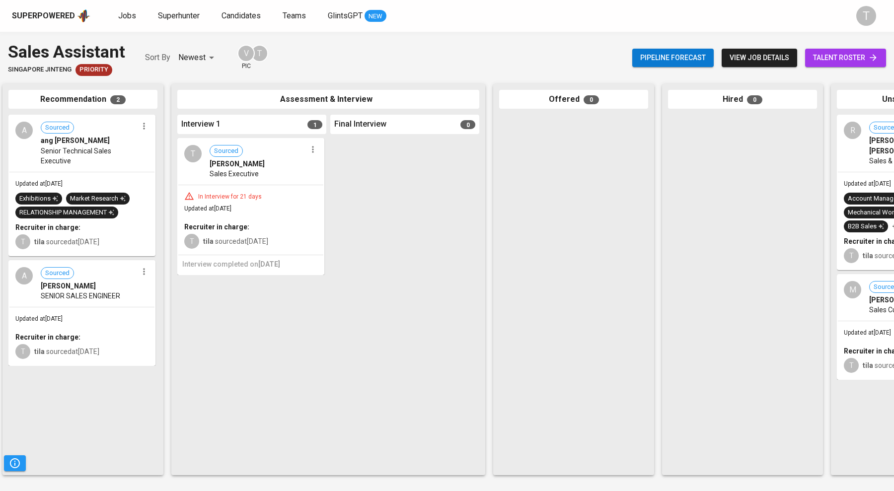
scroll to position [0, 49]
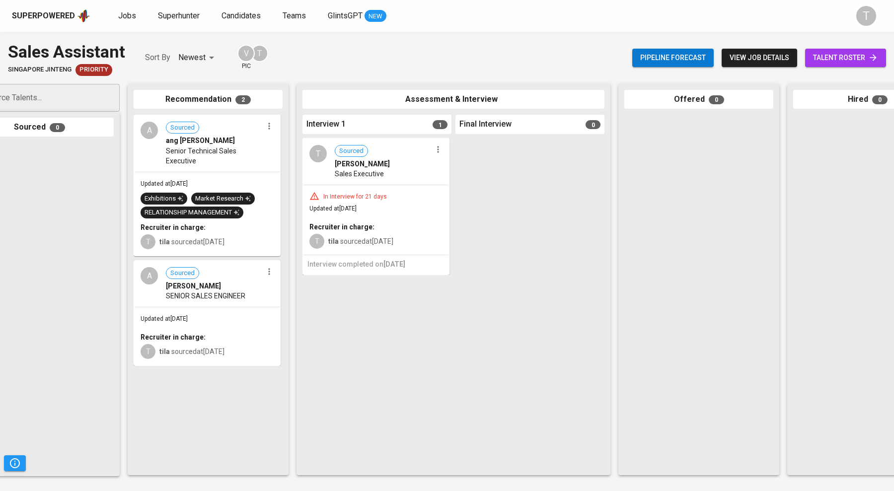
drag, startPoint x: 201, startPoint y: 175, endPoint x: 205, endPoint y: 170, distance: 6.4
click at [201, 174] on div "Updated at Sep 08, 2025 Exhibitions Market Research RELATIONSHIP MANAGEMENT Rec…" at bounding box center [207, 213] width 145 height 83
click at [848, 56] on span "talent roster" at bounding box center [845, 58] width 65 height 12
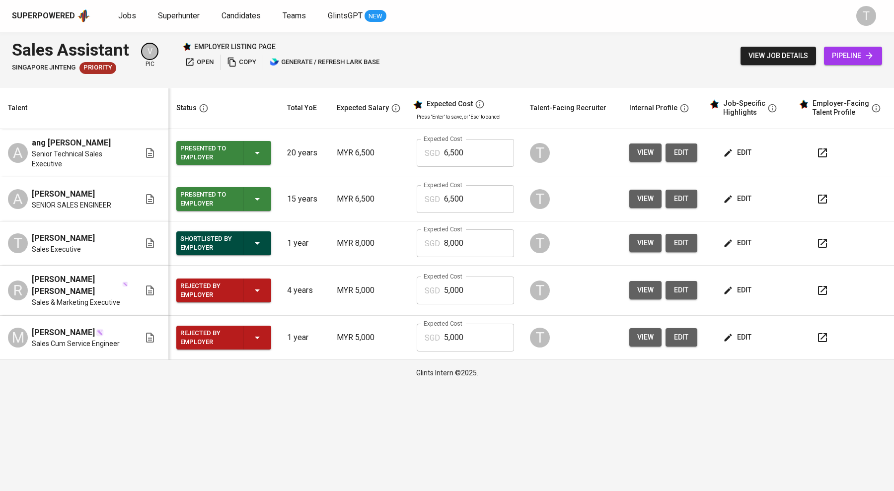
click at [748, 150] on span "edit" at bounding box center [738, 152] width 26 height 12
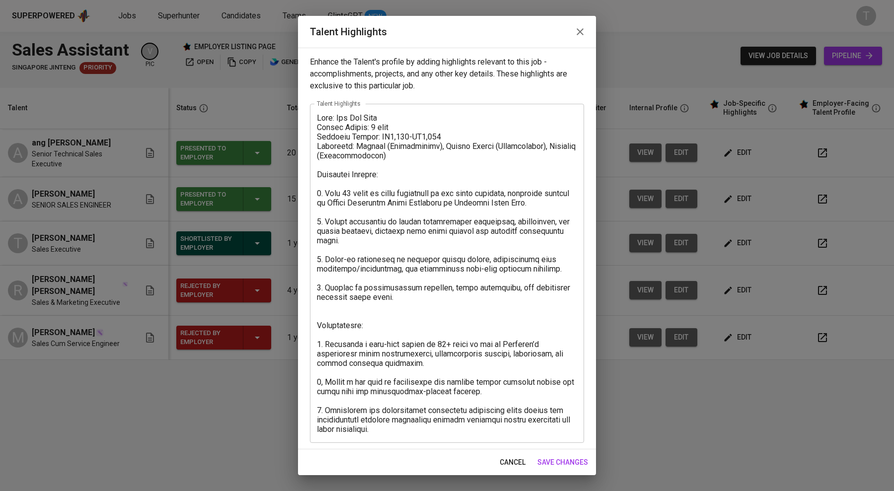
drag, startPoint x: 314, startPoint y: 112, endPoint x: 408, endPoint y: 159, distance: 104.8
click at [408, 159] on div "x Talent Highlights" at bounding box center [447, 273] width 274 height 339
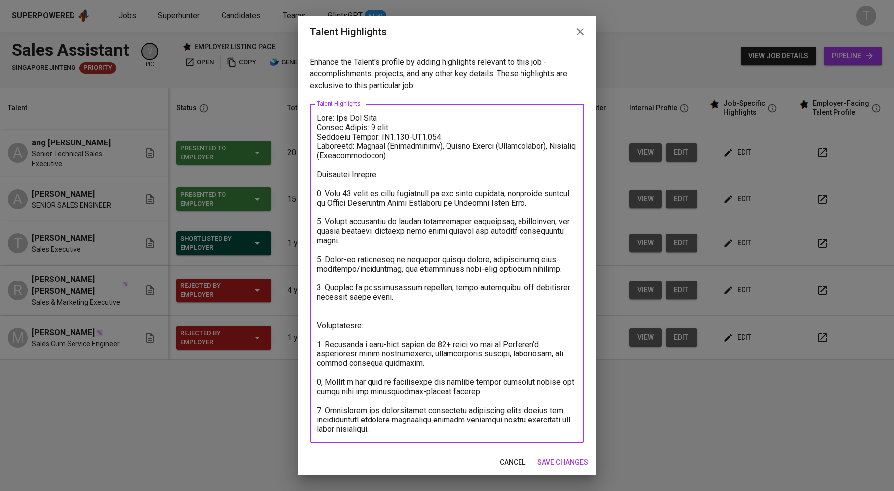
drag, startPoint x: 318, startPoint y: 118, endPoint x: 559, endPoint y: 200, distance: 253.9
click at [559, 200] on textarea at bounding box center [447, 273] width 260 height 321
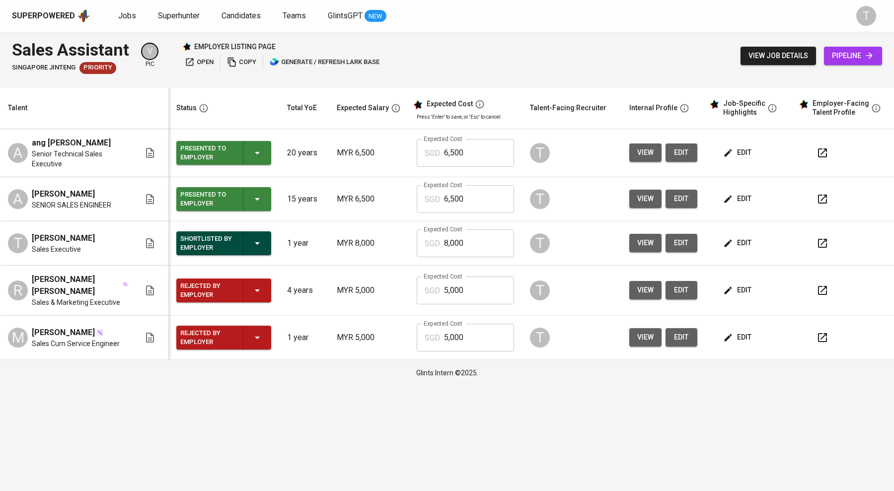
click at [741, 238] on span "edit" at bounding box center [738, 243] width 26 height 12
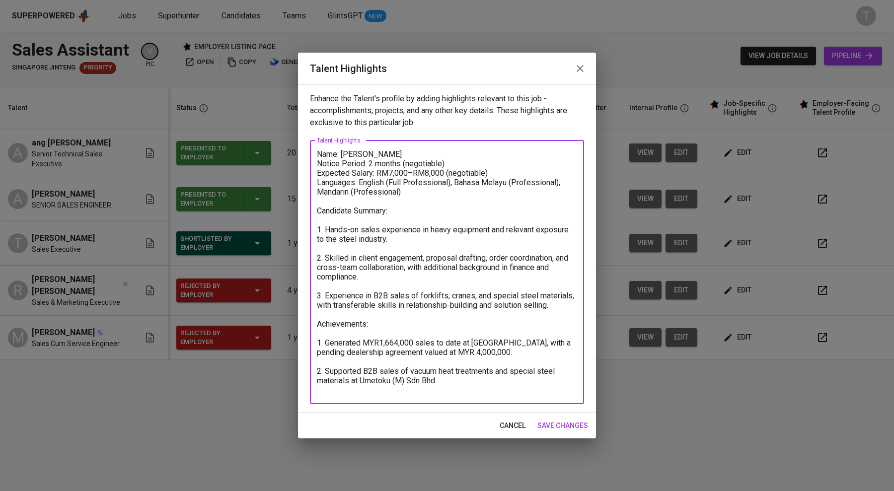
drag, startPoint x: 318, startPoint y: 154, endPoint x: 403, endPoint y: 235, distance: 116.9
click at [403, 235] on textarea "Name: Tew Jiahe Notice Period: 2 months (negotiable) Expected Salary: RM7,000–R…" at bounding box center [447, 271] width 260 height 245
drag, startPoint x: 110, startPoint y: 480, endPoint x: 115, endPoint y: 445, distance: 35.6
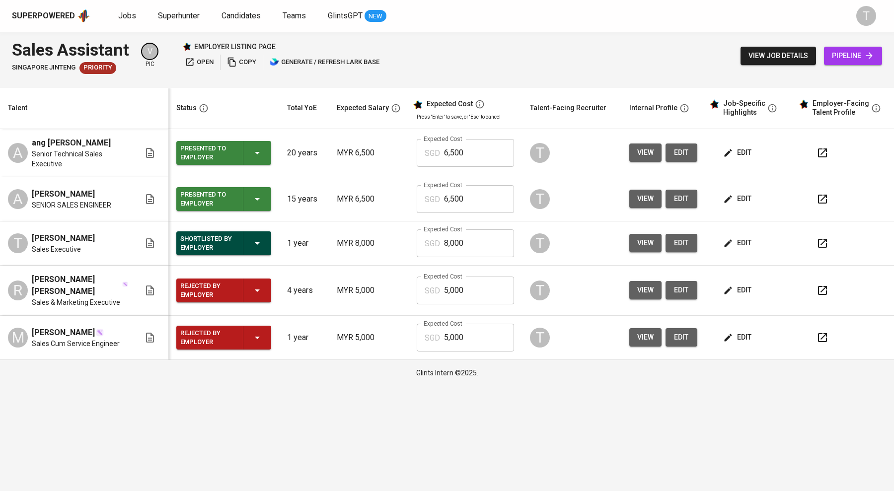
click at [749, 151] on span "edit" at bounding box center [738, 152] width 26 height 12
click at [740, 151] on span "edit" at bounding box center [738, 152] width 26 height 12
click at [727, 194] on icon "button" at bounding box center [728, 199] width 10 height 10
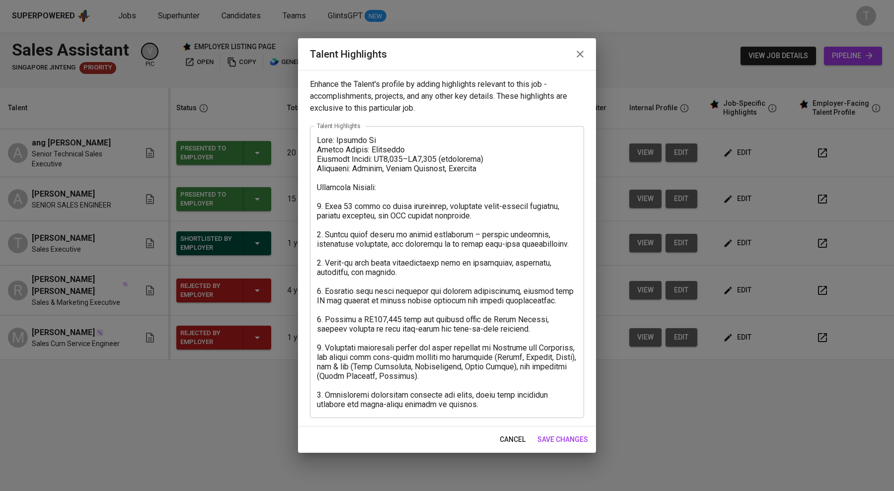
drag, startPoint x: 314, startPoint y: 139, endPoint x: 484, endPoint y: 213, distance: 184.6
click at [484, 213] on div "x Talent Highlights" at bounding box center [447, 272] width 274 height 292
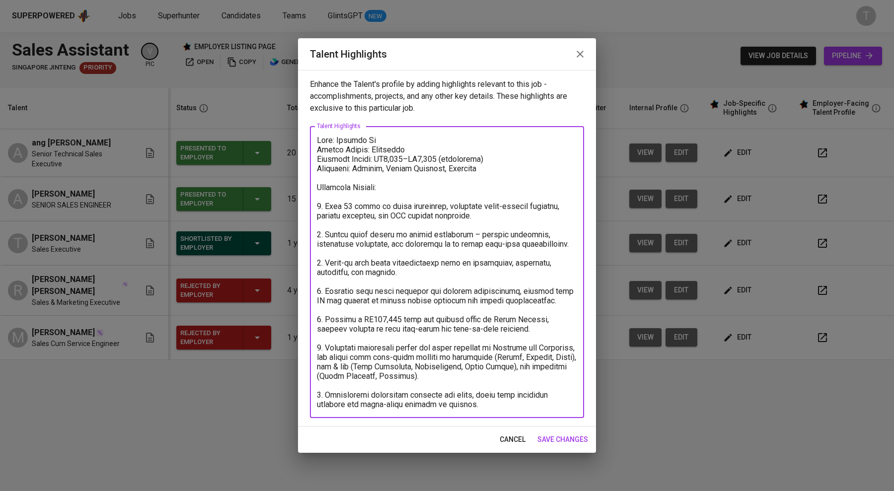
drag, startPoint x: 471, startPoint y: 213, endPoint x: 308, endPoint y: 140, distance: 178.0
click at [308, 140] on div "Enhance the Talent's profile by adding highlights relevant to this job - accomp…" at bounding box center [447, 248] width 298 height 357
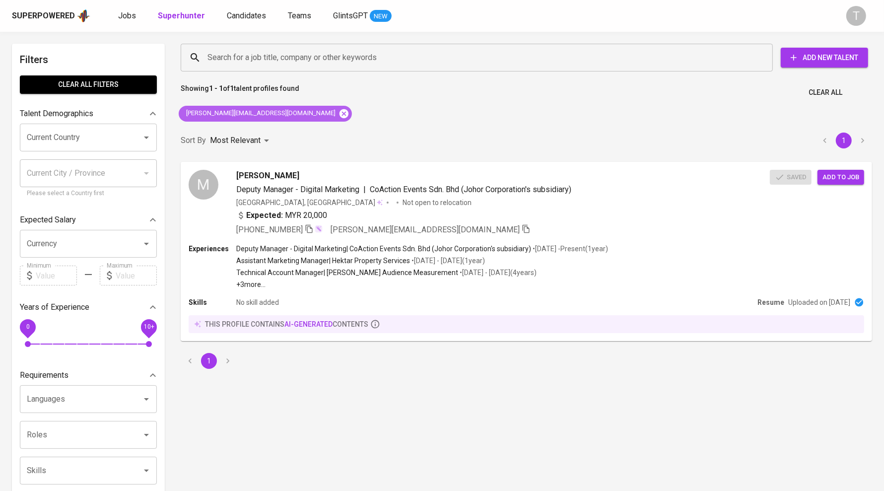
click at [339, 110] on icon at bounding box center [344, 113] width 11 height 11
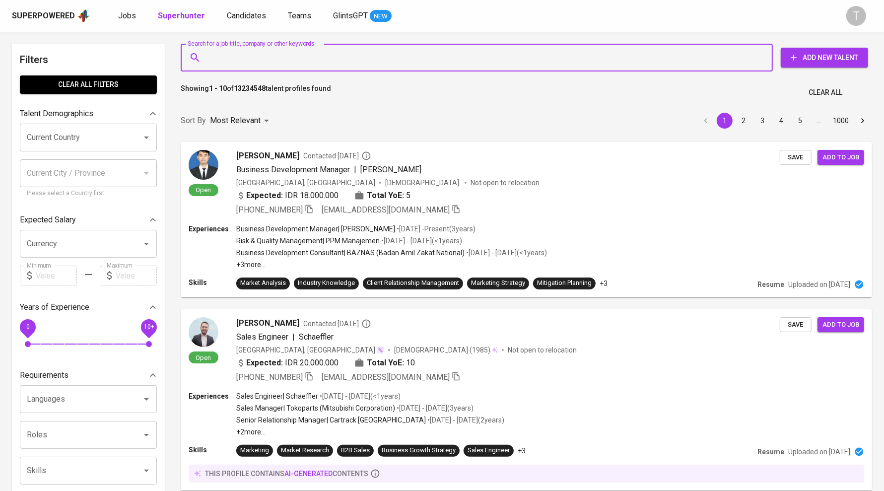
click at [425, 49] on input "Search for a job title, company or other keywords" at bounding box center [479, 57] width 549 height 19
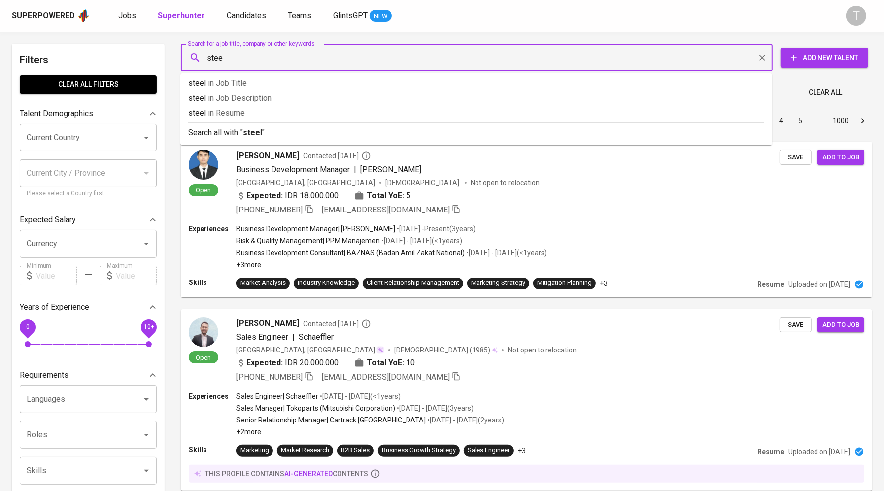
type input "steel"
click at [108, 139] on input "Current Country" at bounding box center [74, 137] width 100 height 19
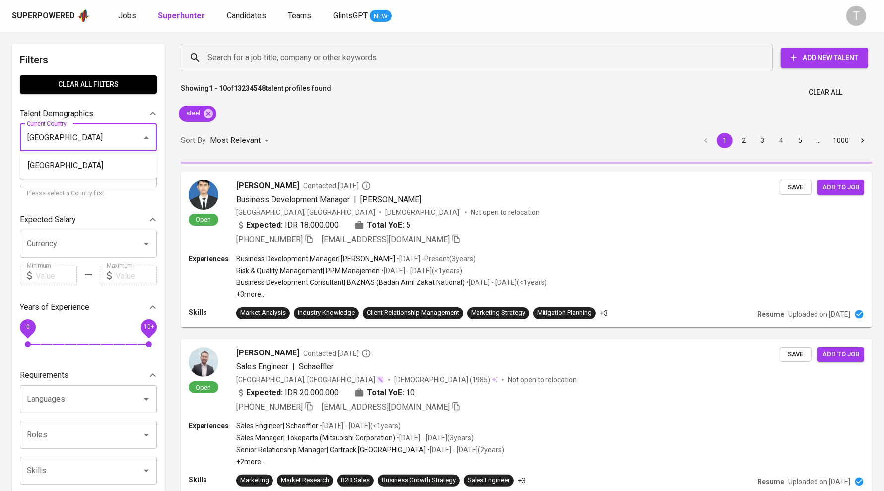
click at [85, 167] on li "[GEOGRAPHIC_DATA]" at bounding box center [88, 166] width 137 height 18
click at [44, 166] on input "Current City / Province" at bounding box center [80, 173] width 113 height 19
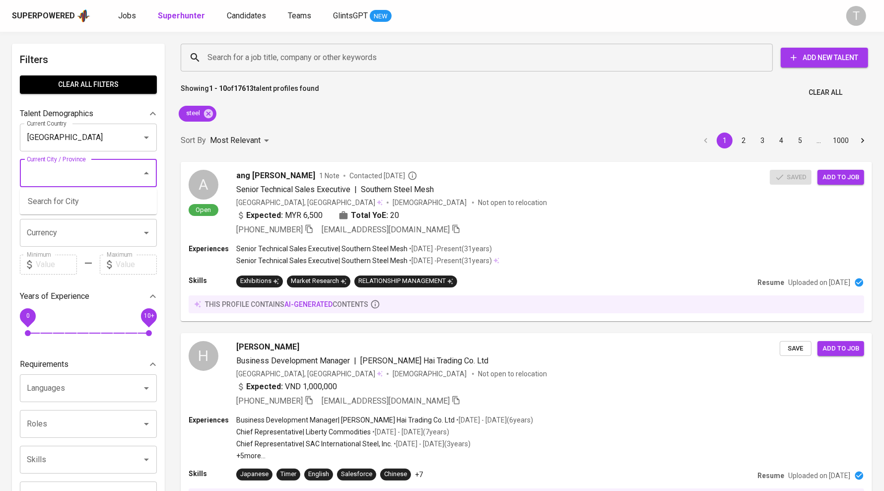
click at [49, 159] on div "Current City / Province" at bounding box center [88, 173] width 137 height 28
type input "[GEOGRAPHIC_DATA]"
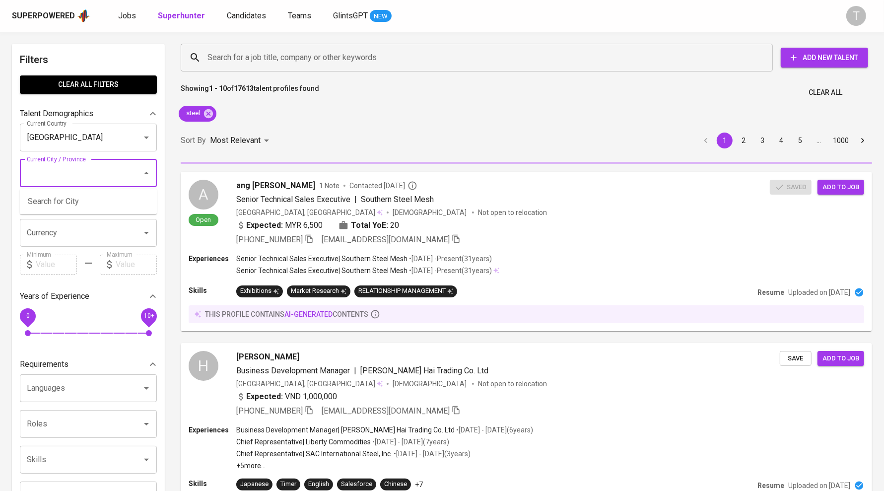
click at [114, 229] on input "Currency" at bounding box center [74, 232] width 100 height 19
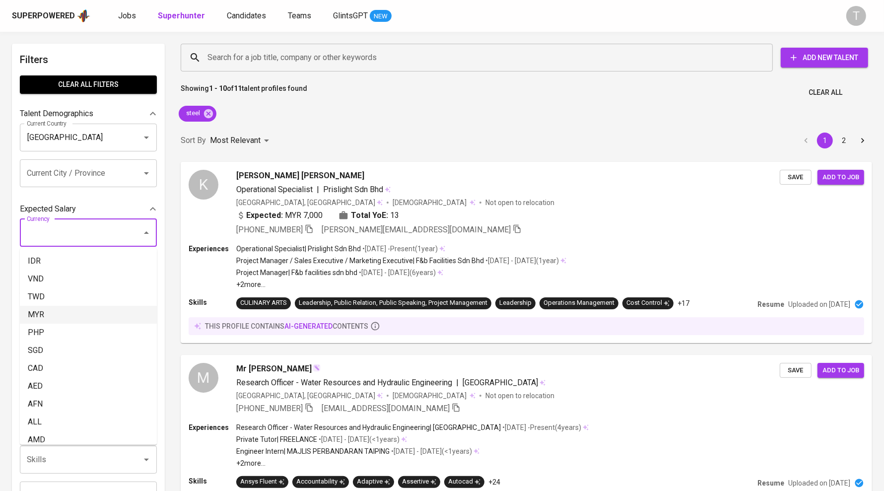
click at [49, 314] on li "MYR" at bounding box center [88, 315] width 137 height 18
click at [41, 315] on div "0 10+" at bounding box center [88, 324] width 137 height 36
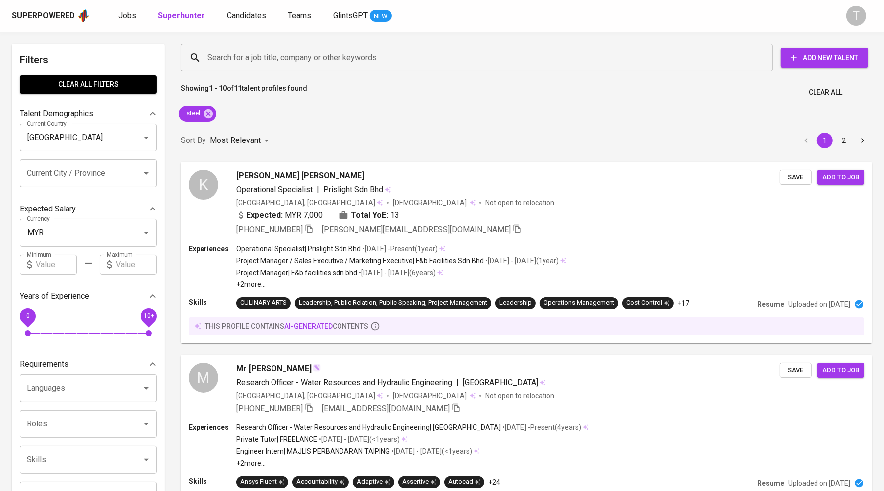
type input "MYR"
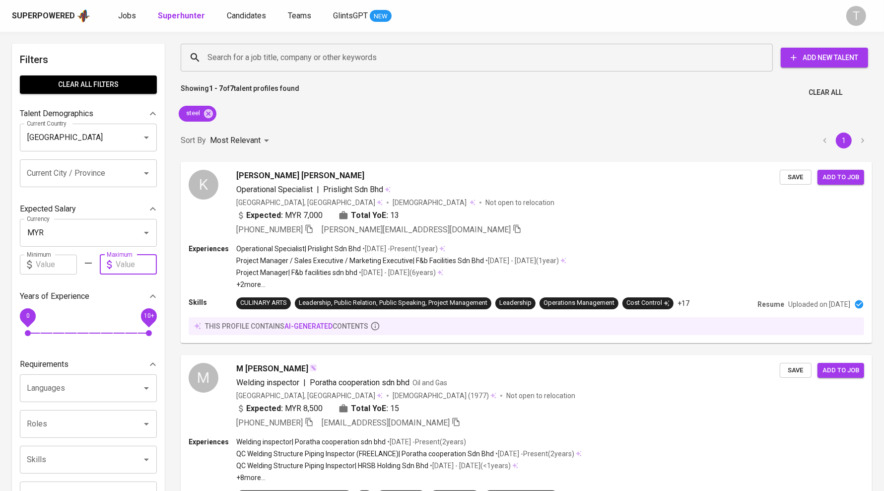
click at [133, 262] on input "text" at bounding box center [136, 265] width 41 height 20
type input "7"
type input "6,000"
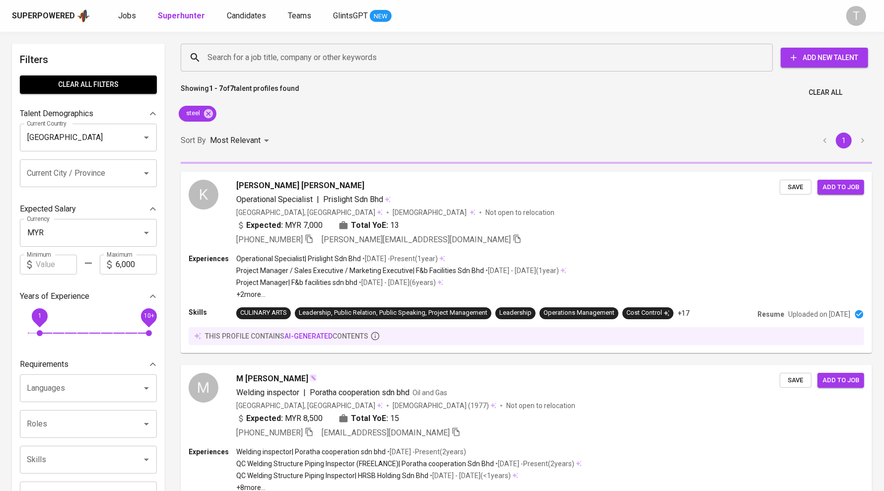
click at [40, 331] on span "1 10+" at bounding box center [88, 333] width 121 height 14
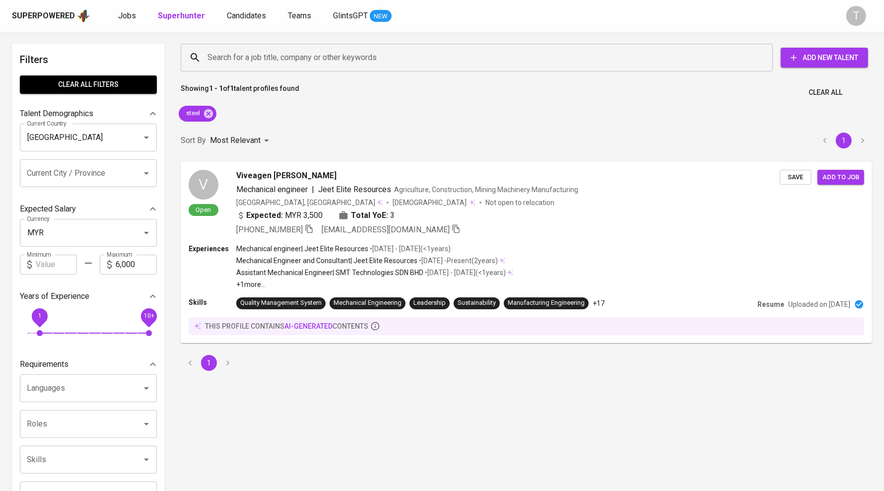
click at [64, 455] on input "Skills" at bounding box center [74, 459] width 100 height 19
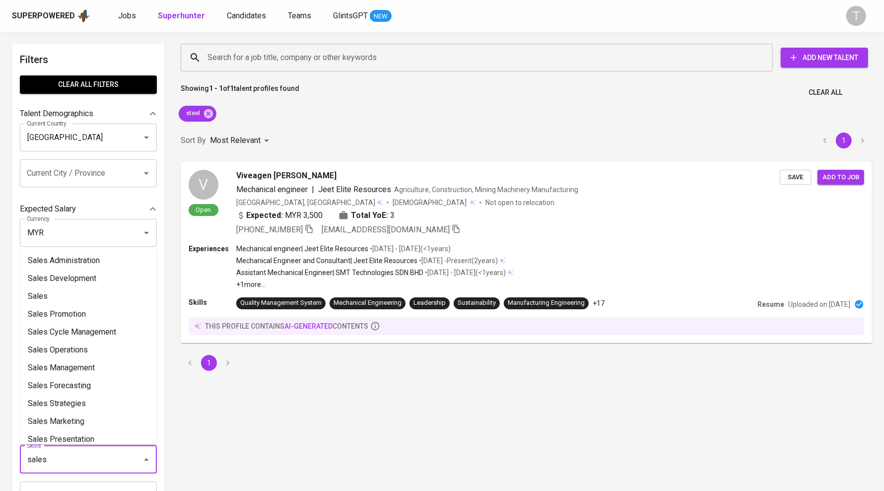
click at [75, 459] on input "sales" at bounding box center [74, 459] width 100 height 19
drag, startPoint x: 128, startPoint y: 459, endPoint x: 0, endPoint y: 461, distance: 128.1
click at [0, 461] on div "Filters Clear All filters Talent Demographics Current Country Malaysia Current …" at bounding box center [442, 447] width 884 height 831
type input "s"
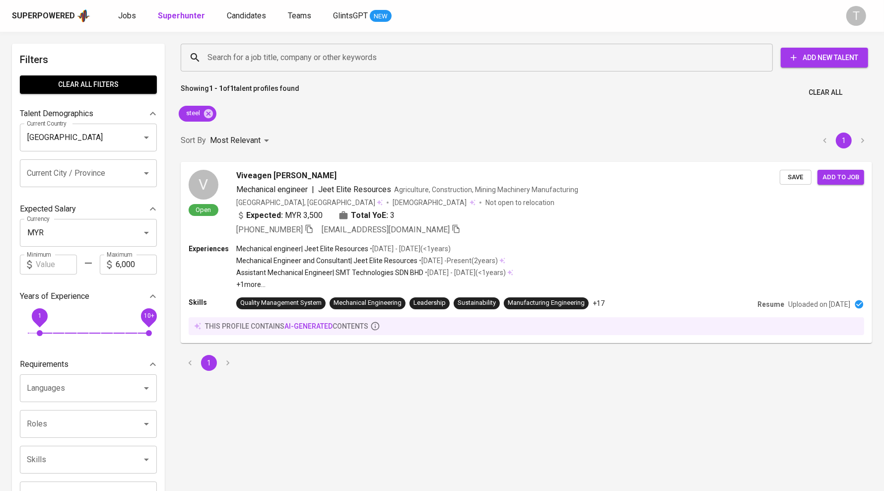
drag, startPoint x: 303, startPoint y: 466, endPoint x: 302, endPoint y: 461, distance: 5.1
click at [303, 465] on div "Search for a job title, company or other keywords Search for a job title, compa…" at bounding box center [527, 447] width 692 height 807
drag, startPoint x: 211, startPoint y: 111, endPoint x: 228, endPoint y: 76, distance: 39.3
click at [211, 111] on icon at bounding box center [208, 113] width 9 height 9
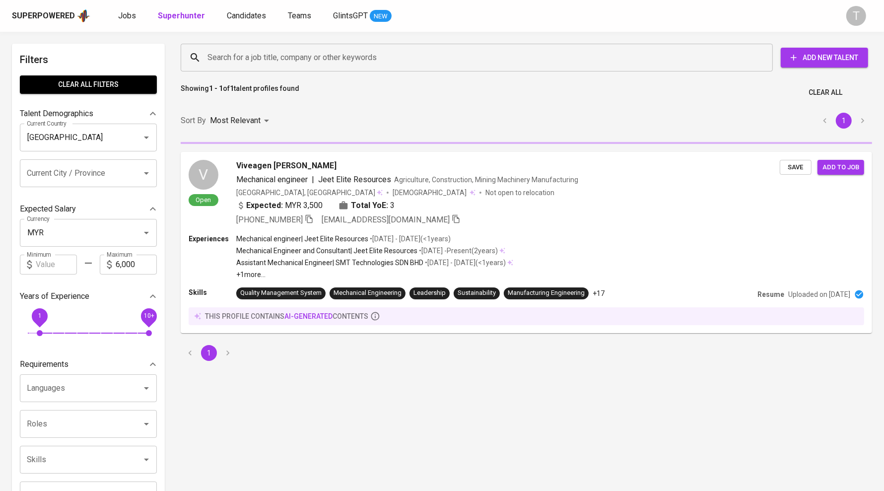
click at [241, 55] on input "Search for a job title, company or other keywords" at bounding box center [479, 57] width 549 height 19
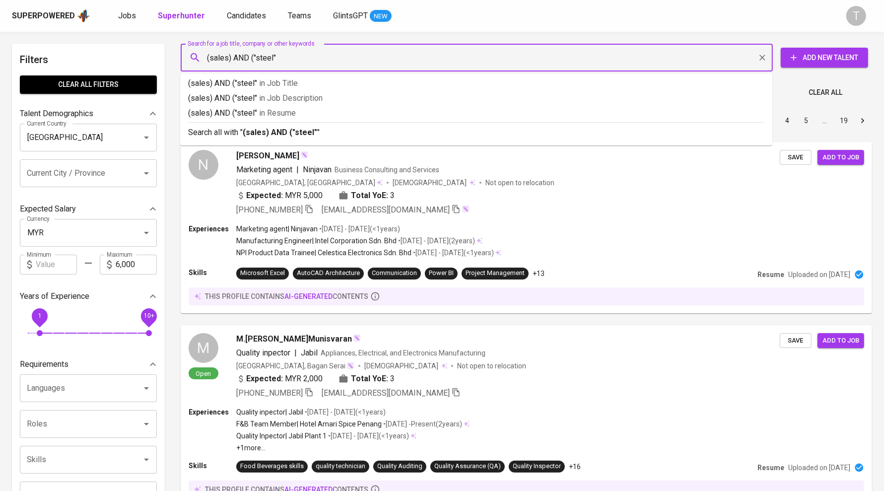
type input "(sales) AND ("steel")"
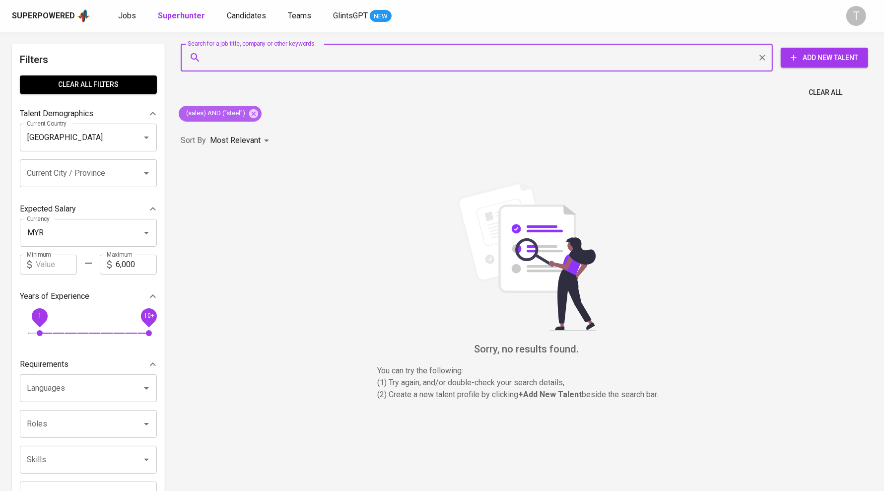
click at [225, 112] on span "(sales) AND ("steel")" at bounding box center [215, 113] width 72 height 9
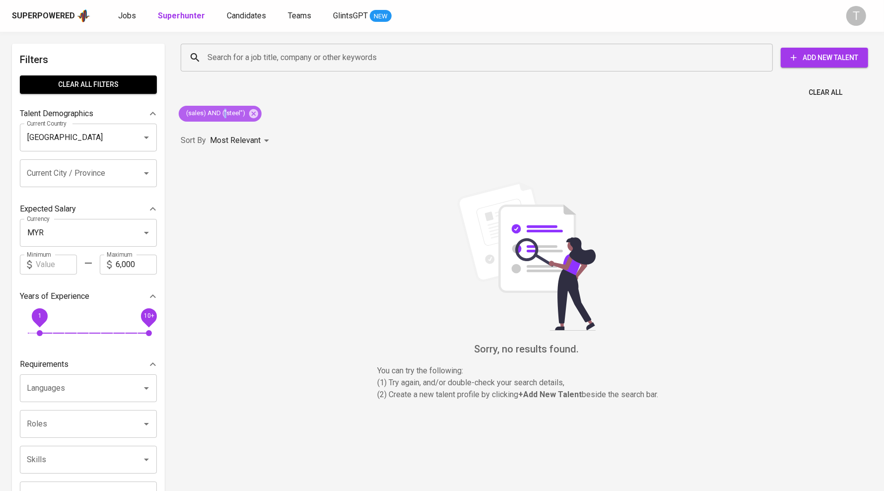
click at [225, 112] on span "(sales) AND ("steel")" at bounding box center [215, 113] width 72 height 9
drag, startPoint x: 256, startPoint y: 112, endPoint x: 252, endPoint y: 98, distance: 14.3
click at [256, 112] on icon at bounding box center [253, 113] width 9 height 9
click at [251, 55] on input "Search for a job title, company or other keywords" at bounding box center [479, 57] width 549 height 19
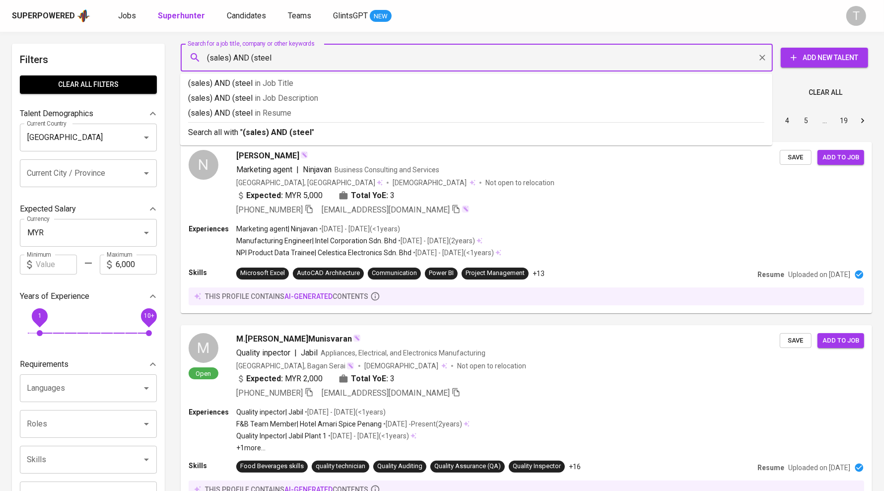
type input "(sales) AND (steel)"
